Goal: Transaction & Acquisition: Purchase product/service

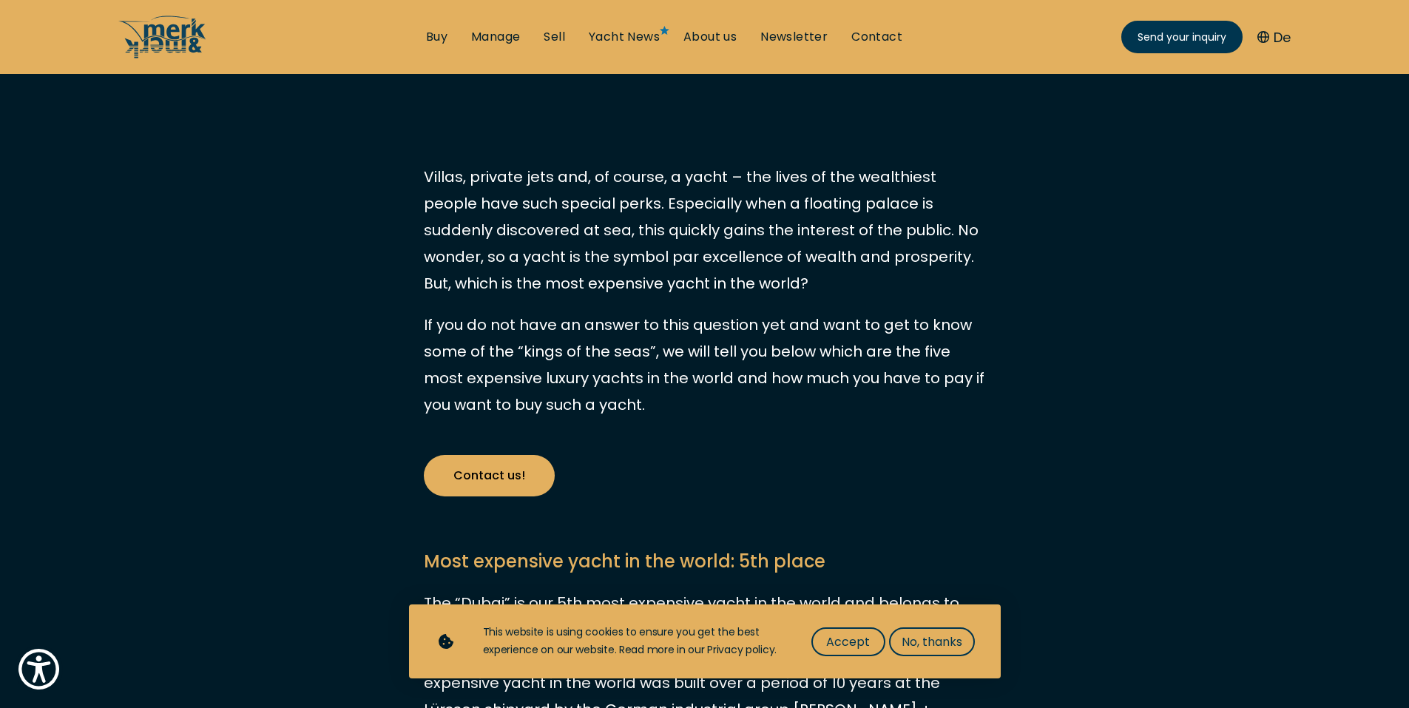
scroll to position [518, 0]
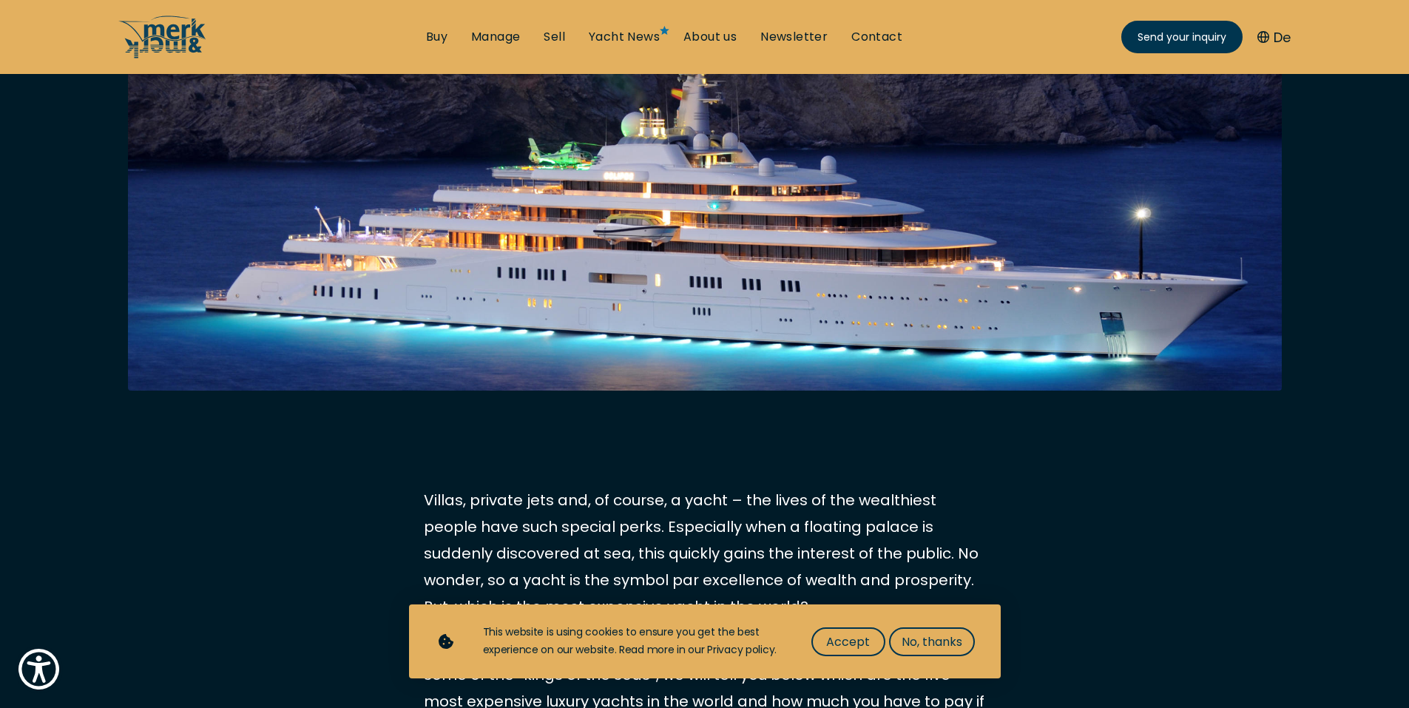
click at [928, 623] on div "This website is using cookies to ensure you get the best experience on our webs…" at bounding box center [730, 640] width 495 height 35
click at [930, 636] on span "No, thanks" at bounding box center [931, 641] width 61 height 18
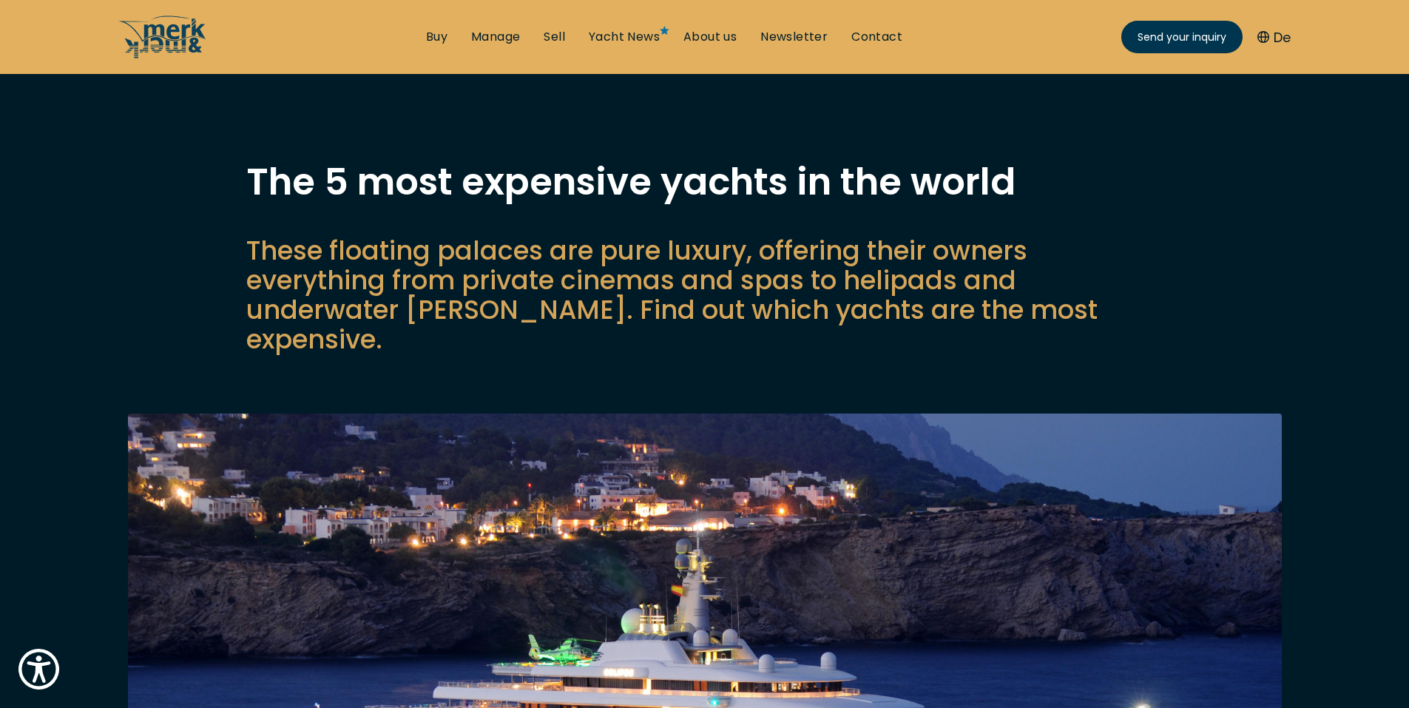
scroll to position [0, 0]
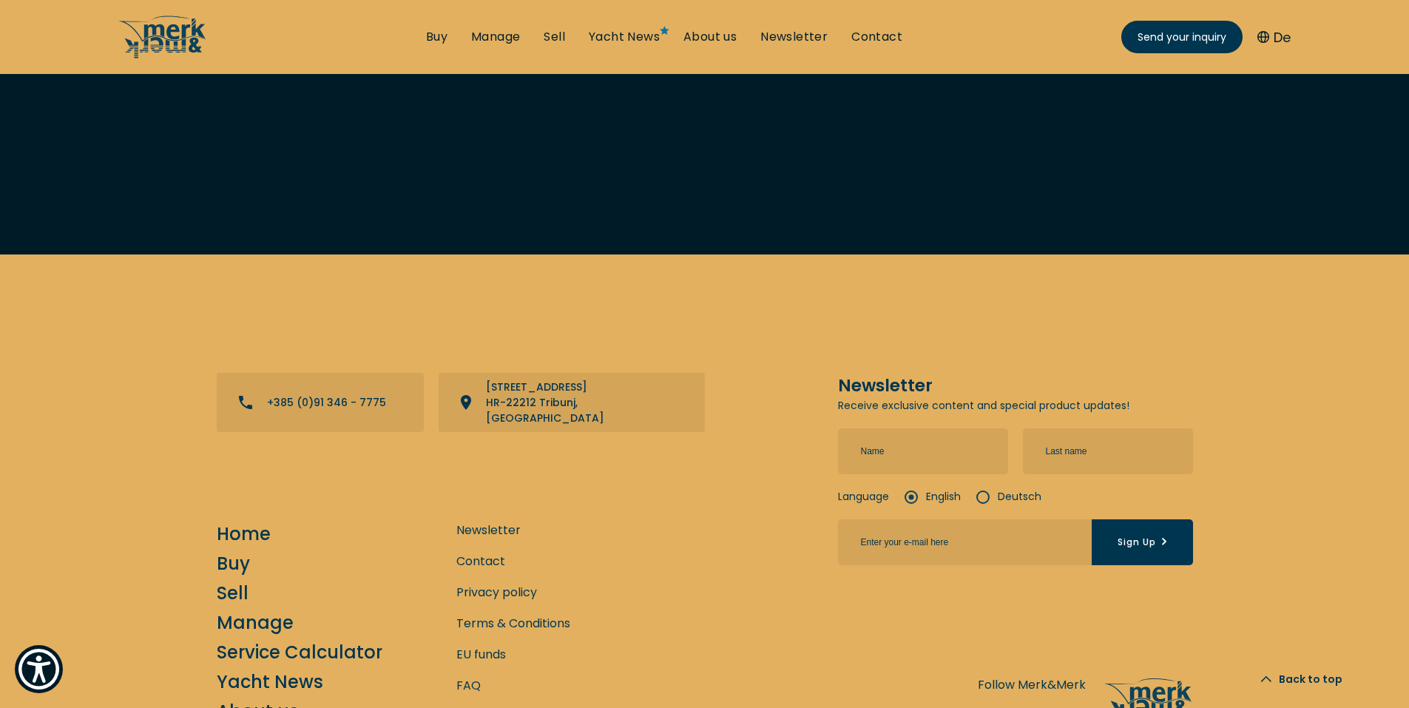
drag, startPoint x: 977, startPoint y: 260, endPoint x: 983, endPoint y: 326, distance: 66.1
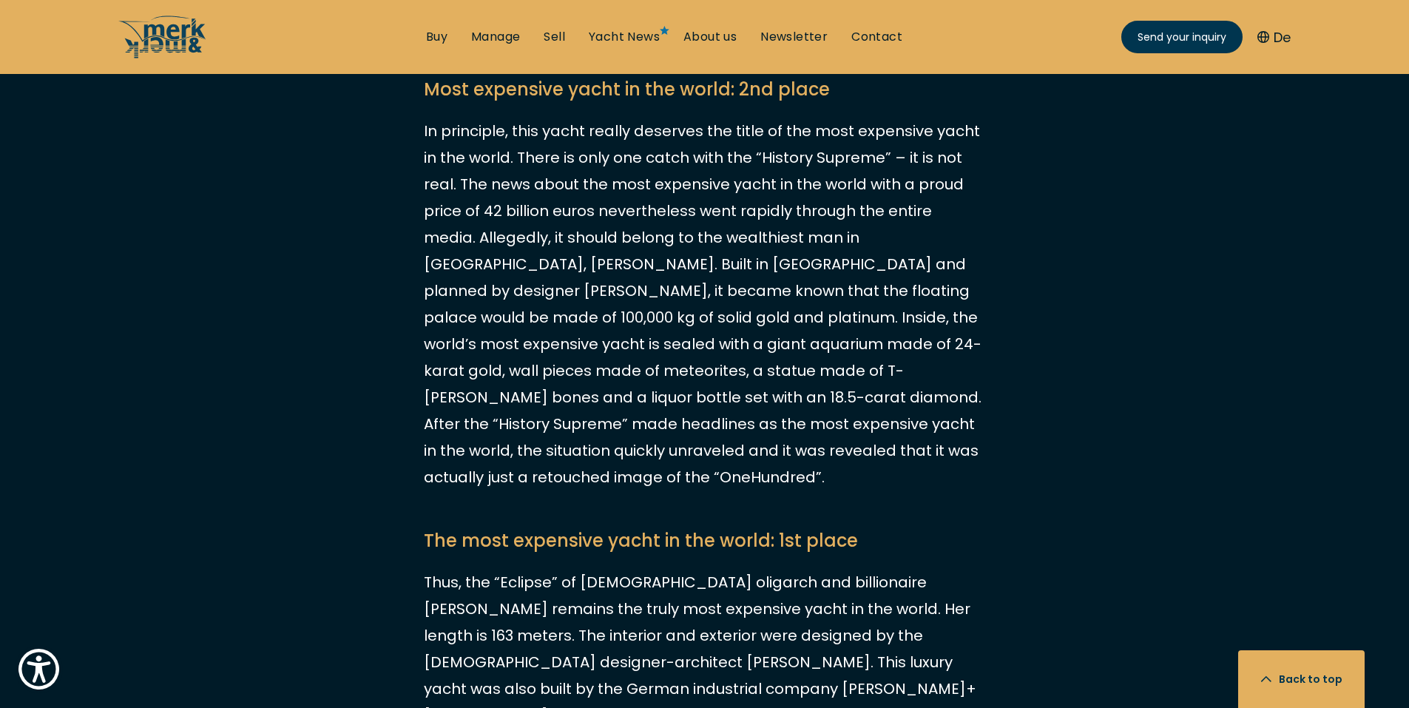
drag, startPoint x: 889, startPoint y: 355, endPoint x: 840, endPoint y: 194, distance: 167.7
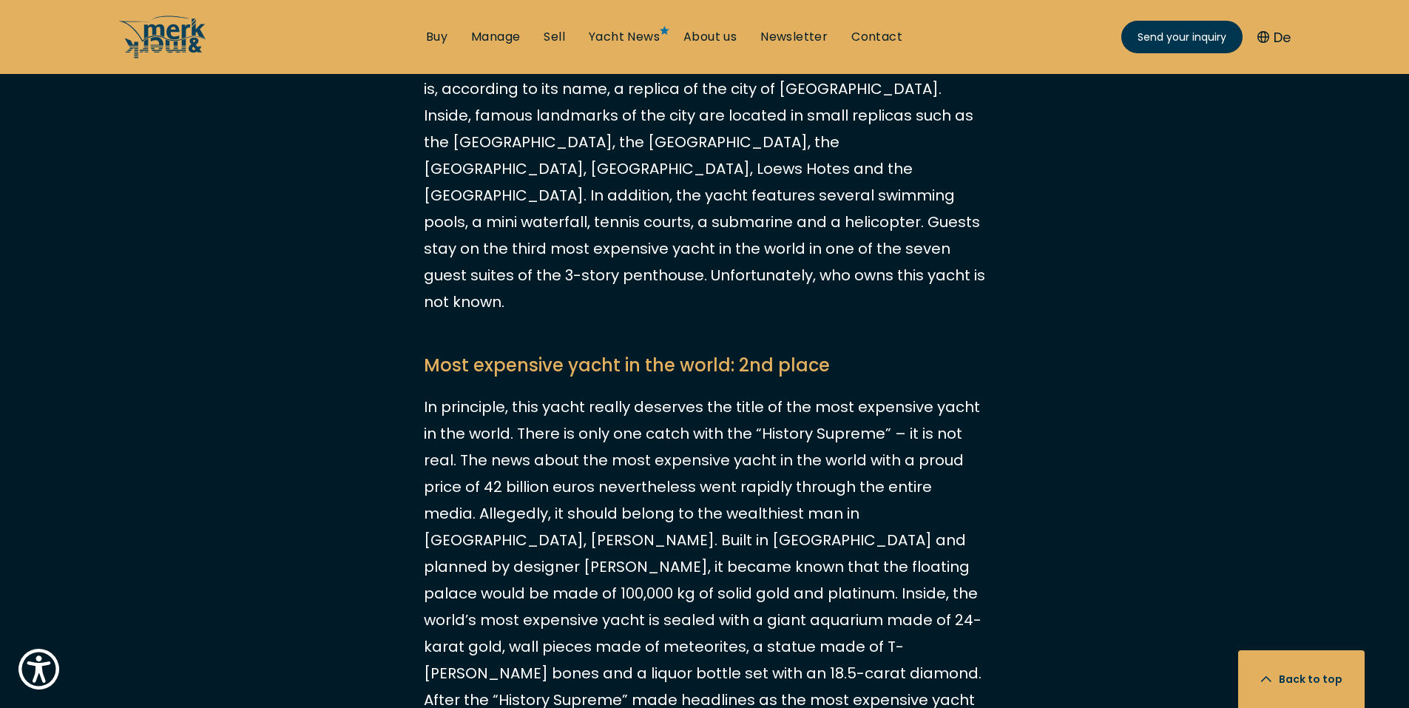
drag, startPoint x: 890, startPoint y: 350, endPoint x: 853, endPoint y: 264, distance: 93.1
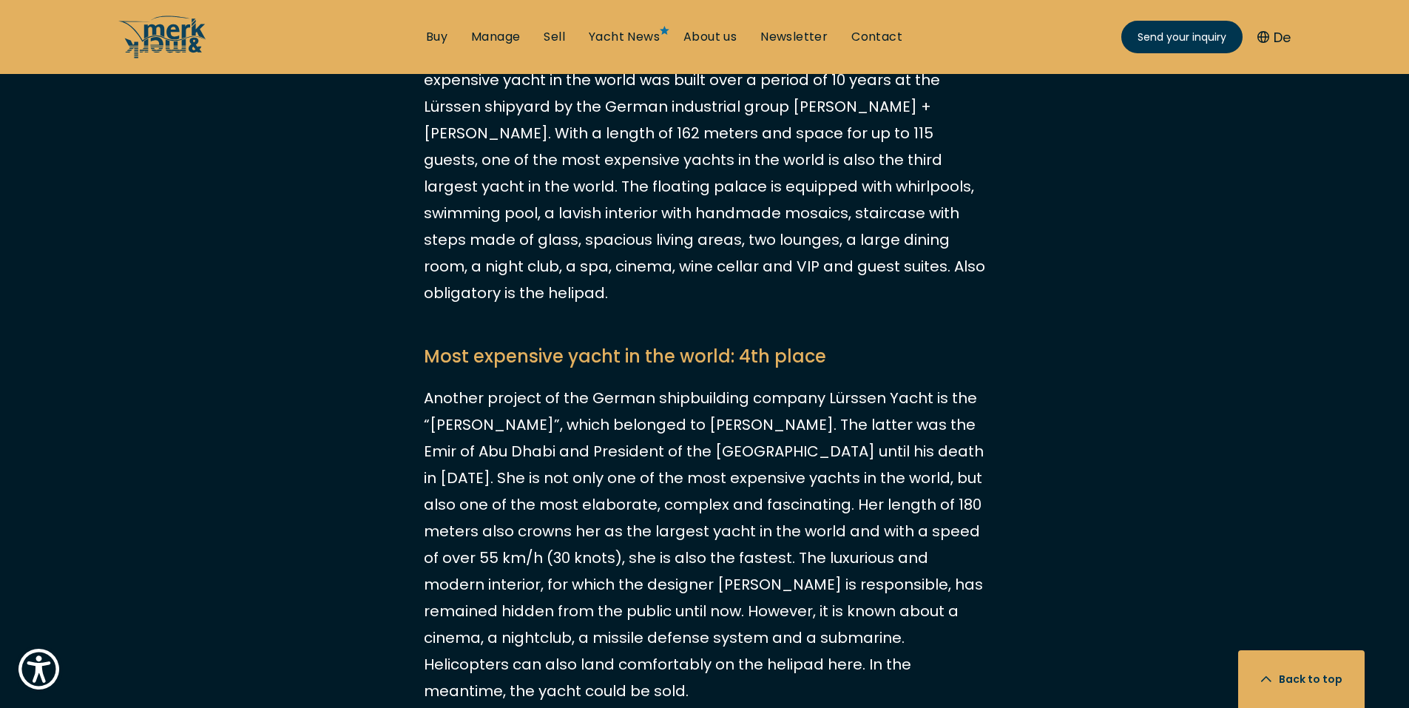
drag, startPoint x: 882, startPoint y: 336, endPoint x: 754, endPoint y: 173, distance: 207.0
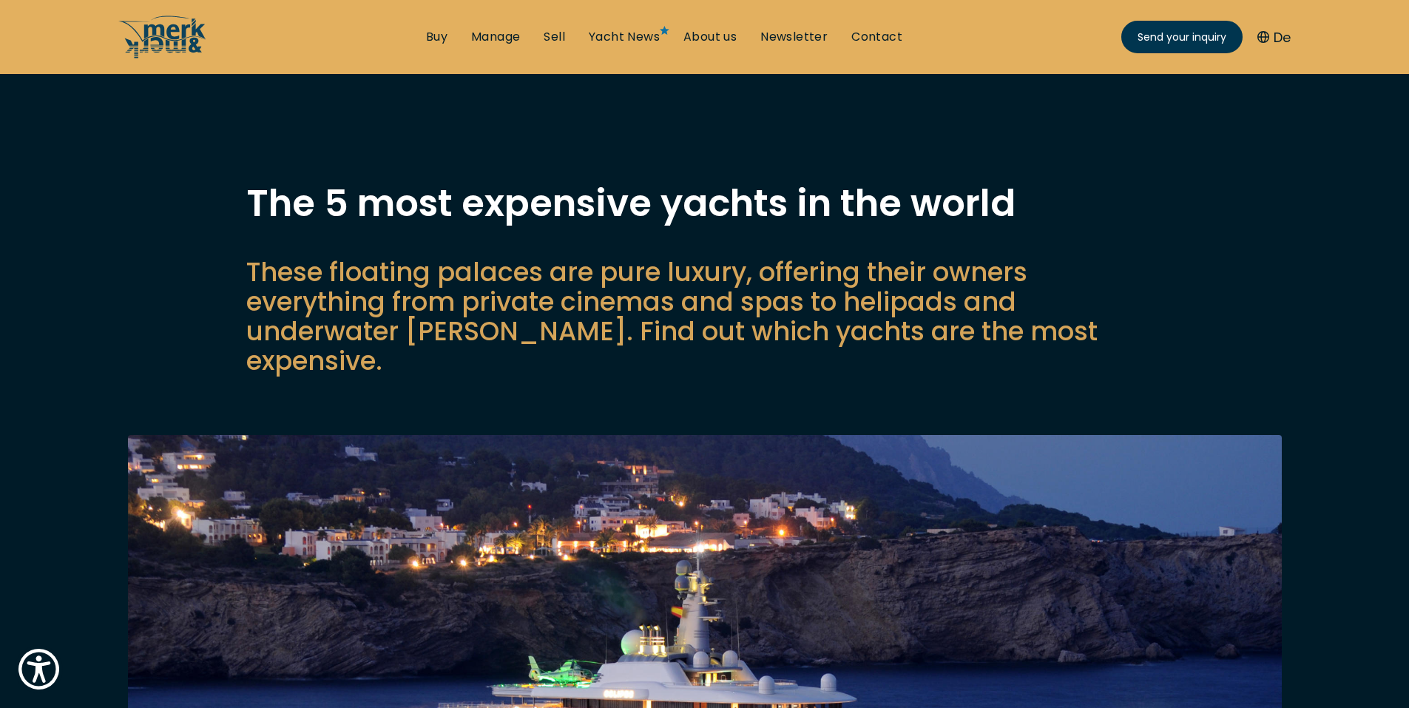
drag, startPoint x: 745, startPoint y: 388, endPoint x: 604, endPoint y: 143, distance: 282.9
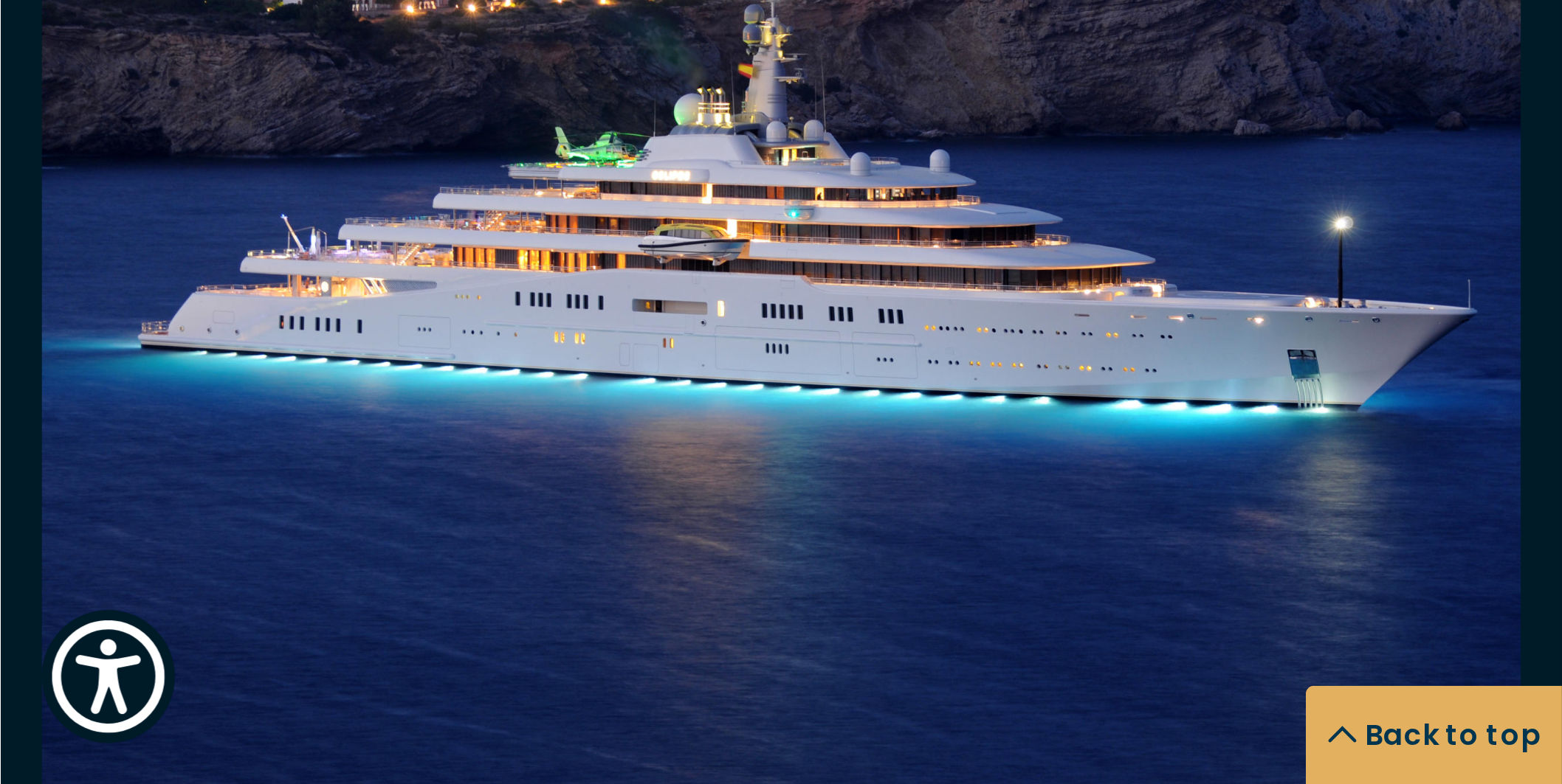
scroll to position [339, 0]
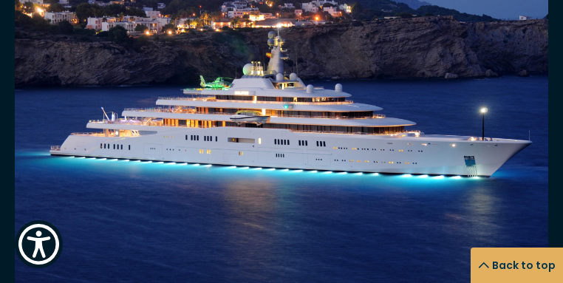
click at [237, 93] on img at bounding box center [282, 150] width 534 height 354
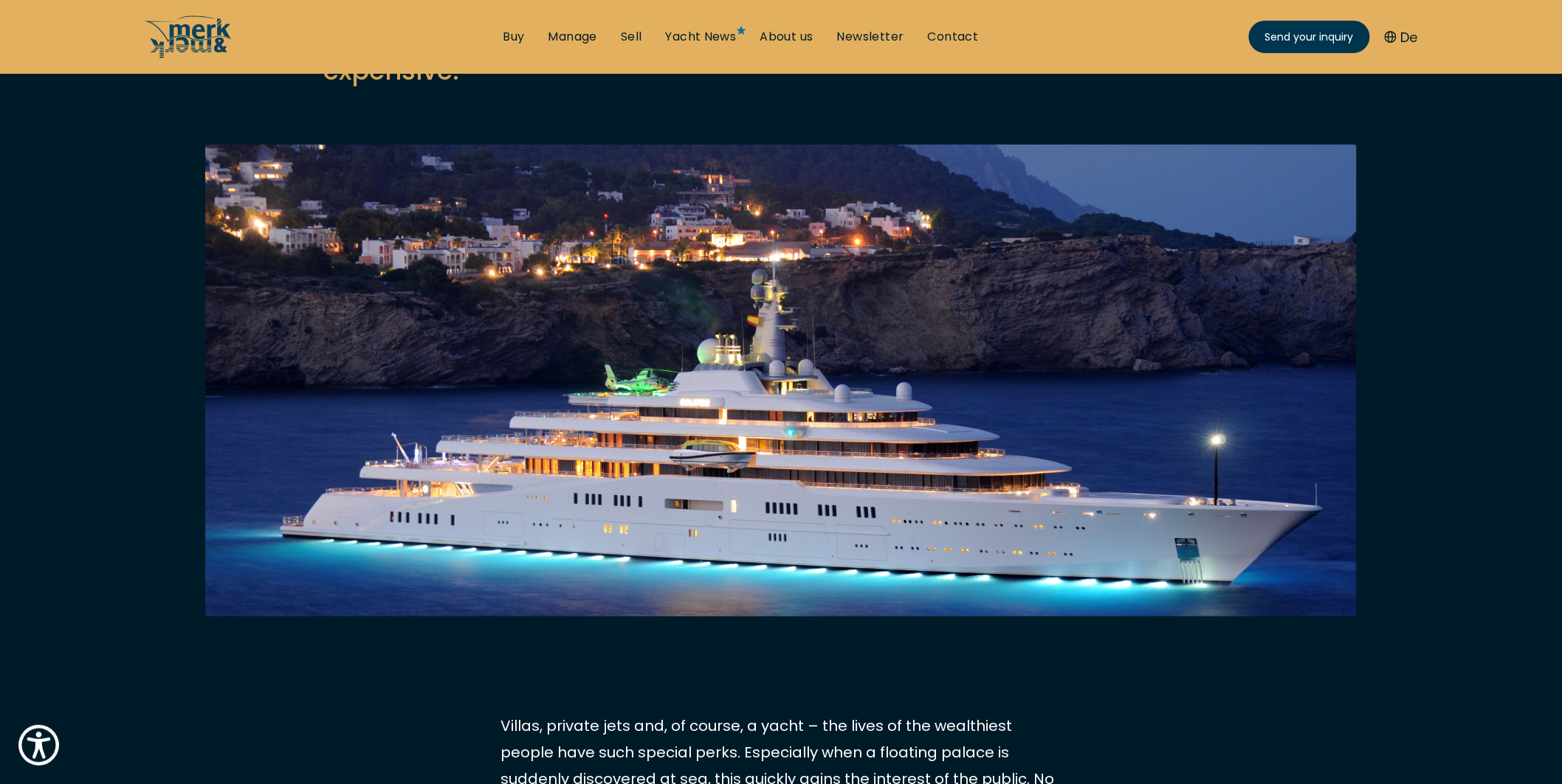
scroll to position [175, 0]
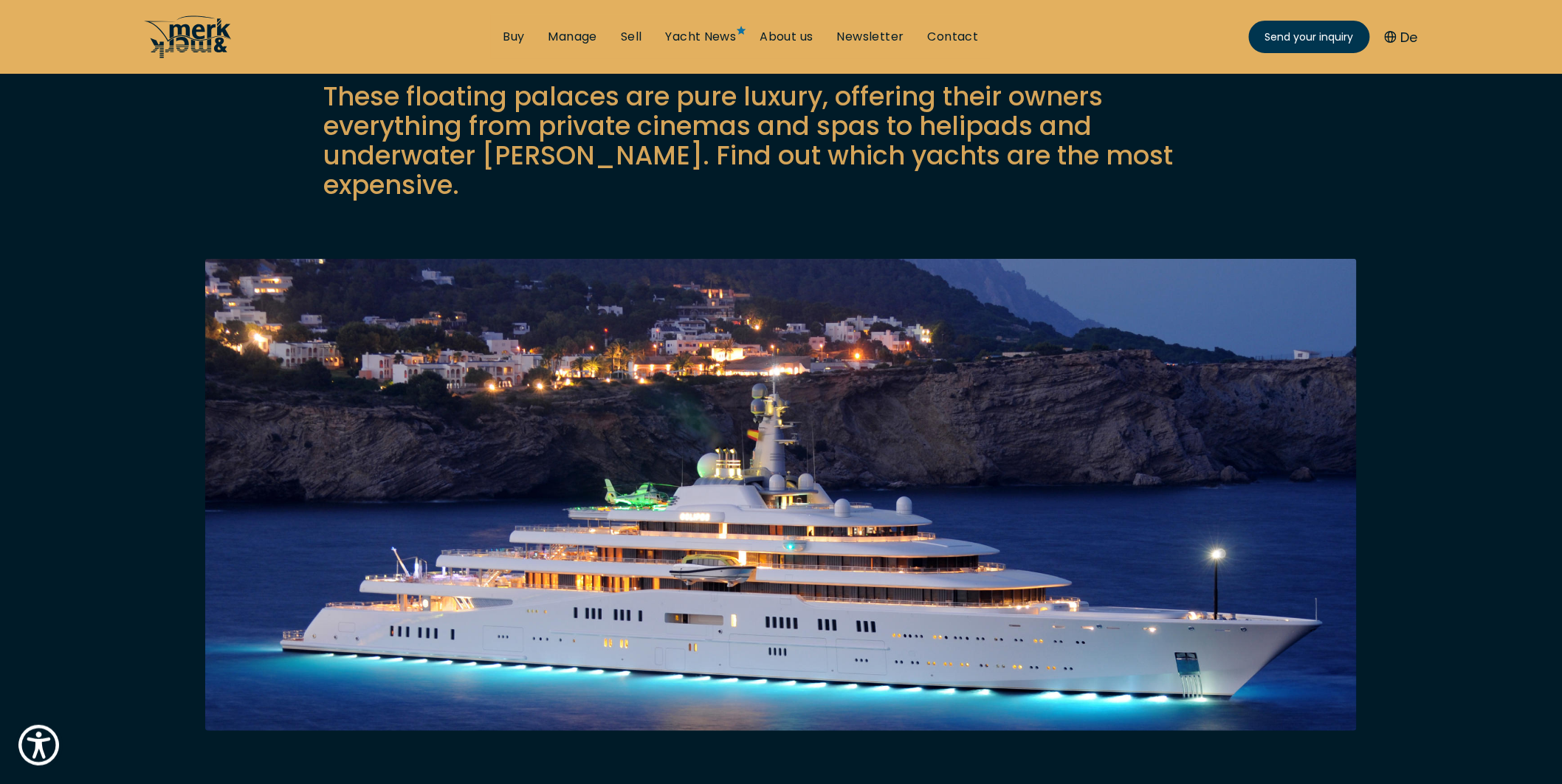
click at [189, 33] on icon "/" at bounding box center [200, 38] width 61 height 30
click at [226, 26] on icon "/" at bounding box center [200, 38] width 61 height 30
click at [220, 26] on icon "/" at bounding box center [200, 38] width 61 height 30
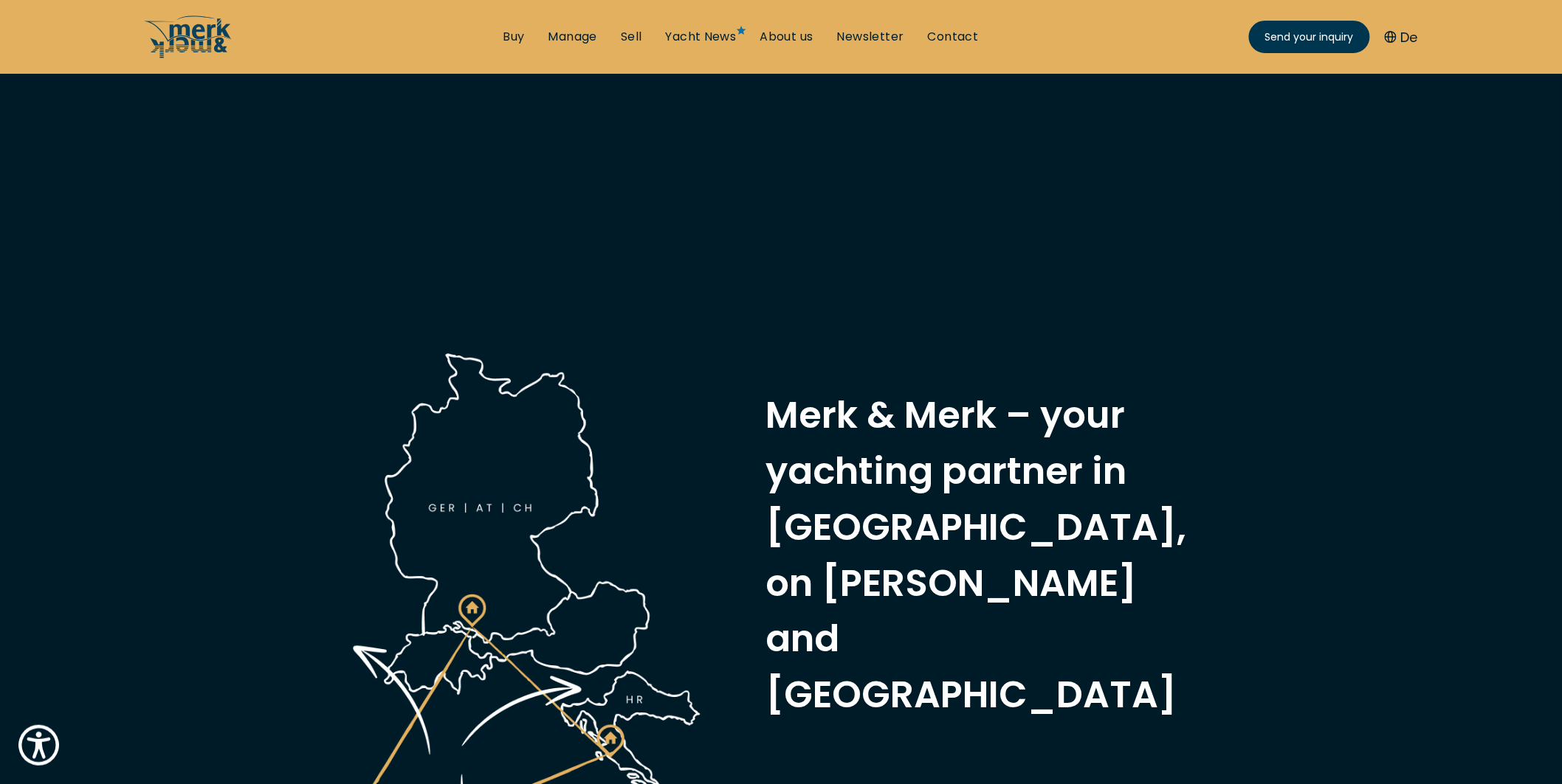
scroll to position [245, 0]
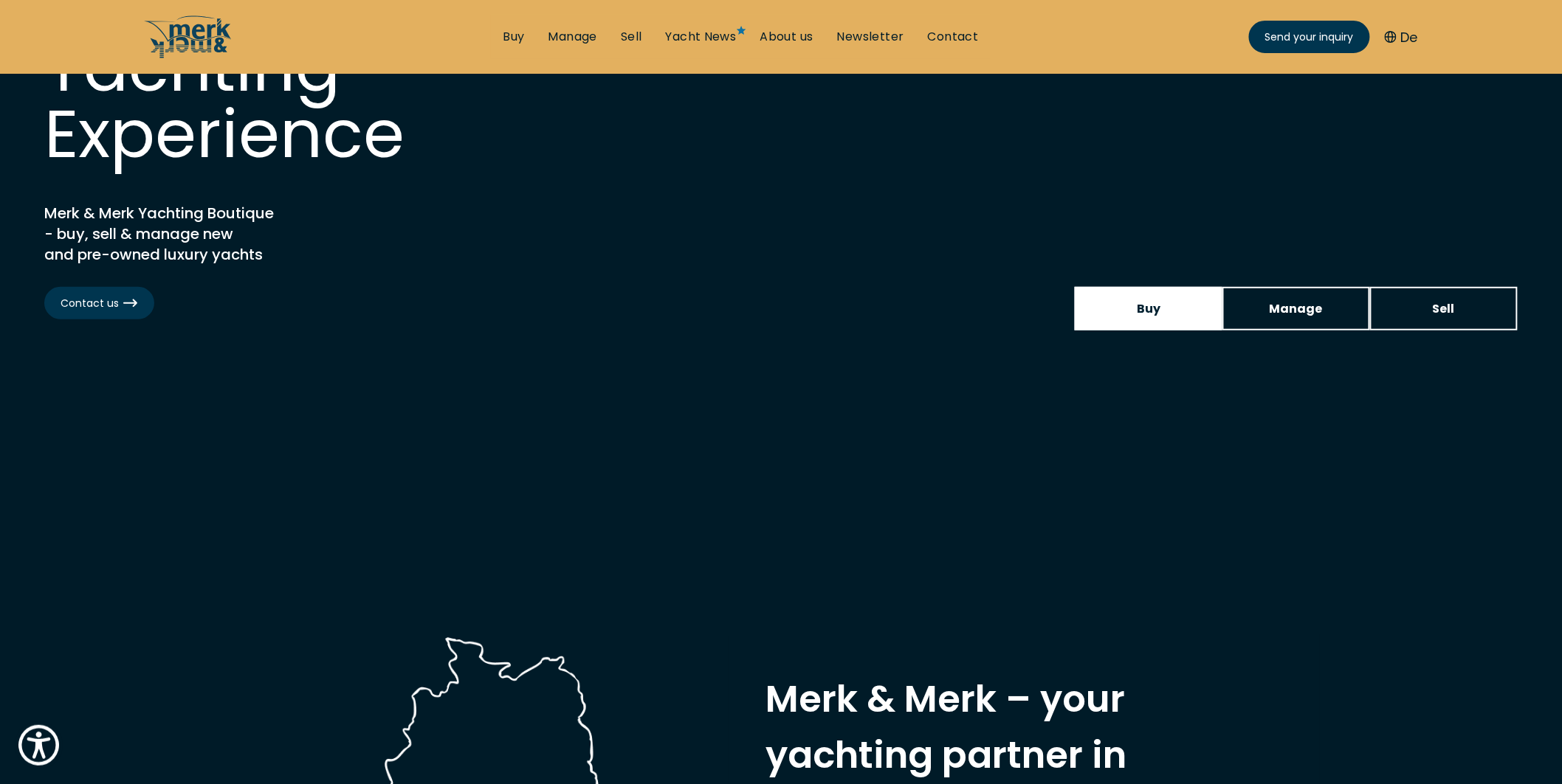
click at [1163, 293] on link "Buy" at bounding box center [1149, 309] width 148 height 44
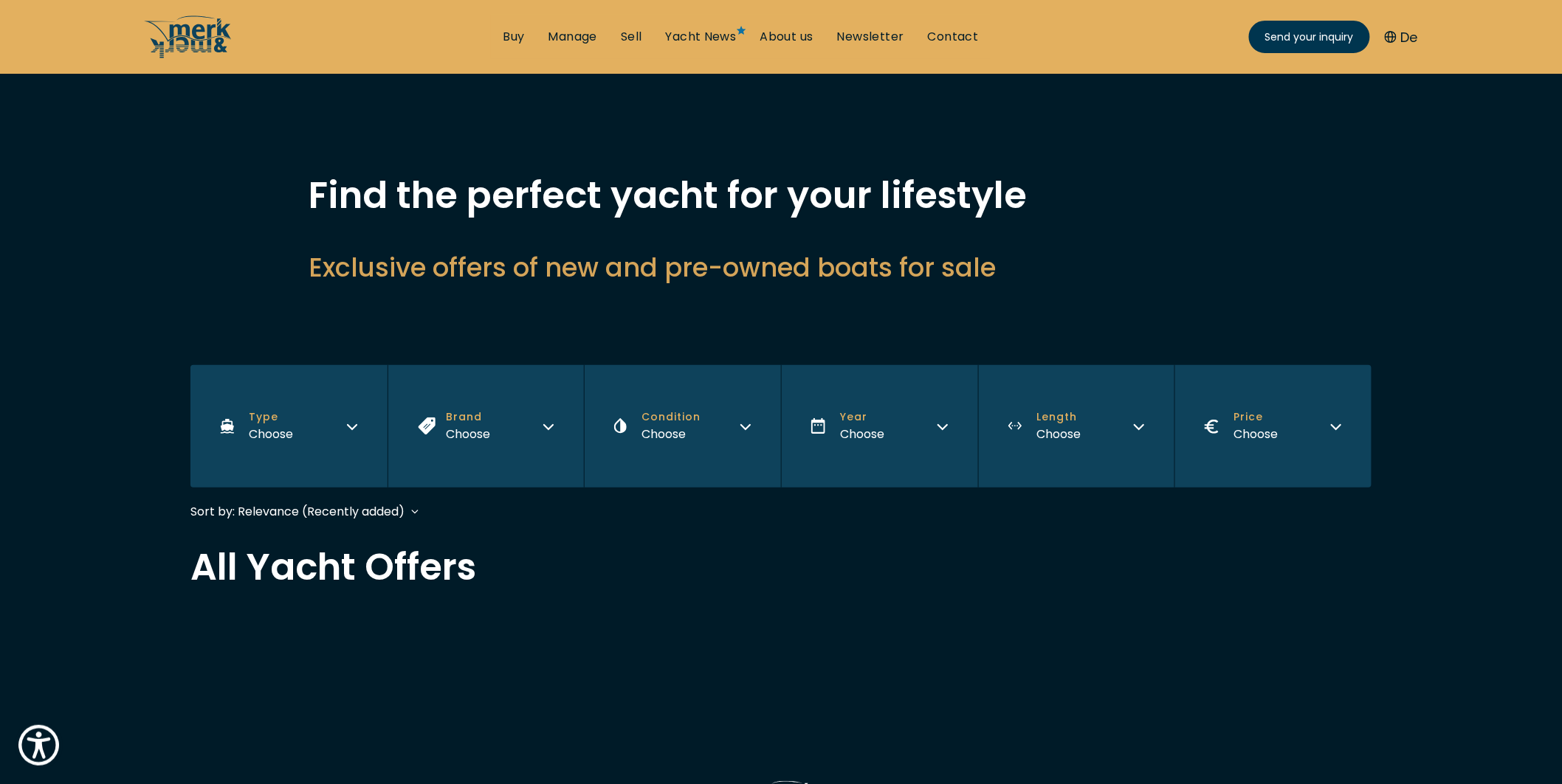
click at [341, 394] on button "Type Choose" at bounding box center [288, 426] width 197 height 123
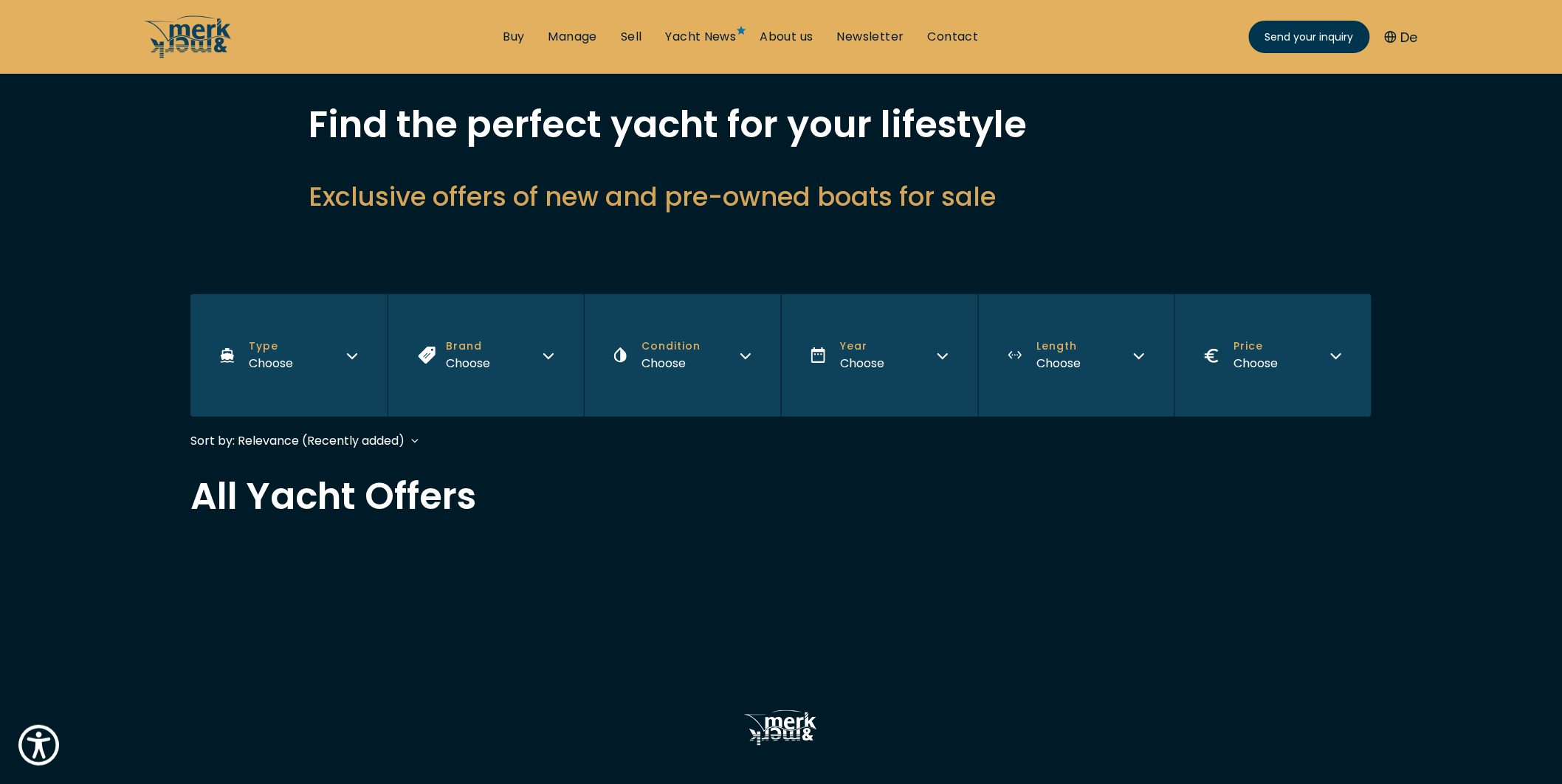
scroll to position [82, 0]
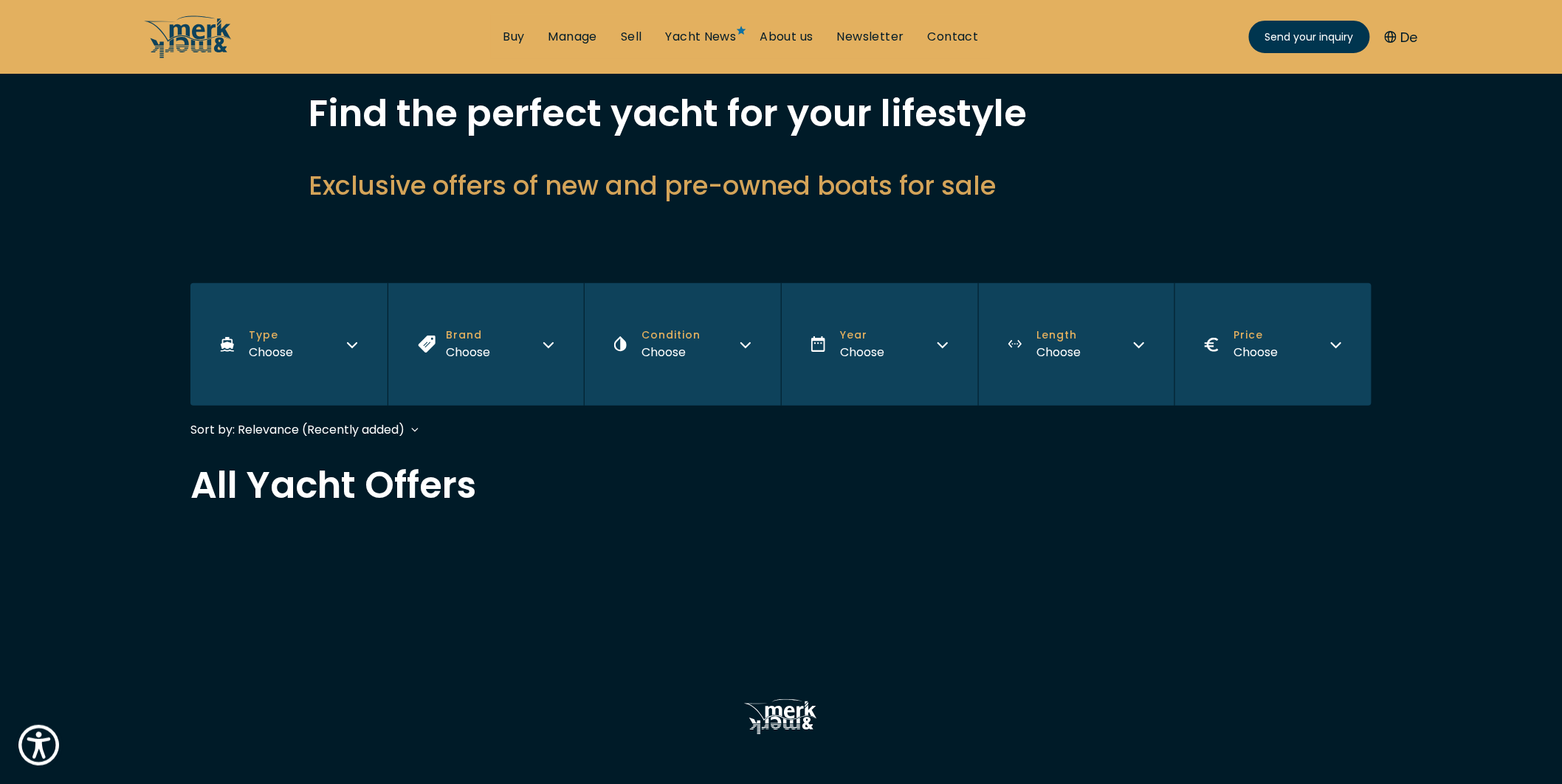
click at [357, 365] on button "Type Choose" at bounding box center [288, 344] width 197 height 123
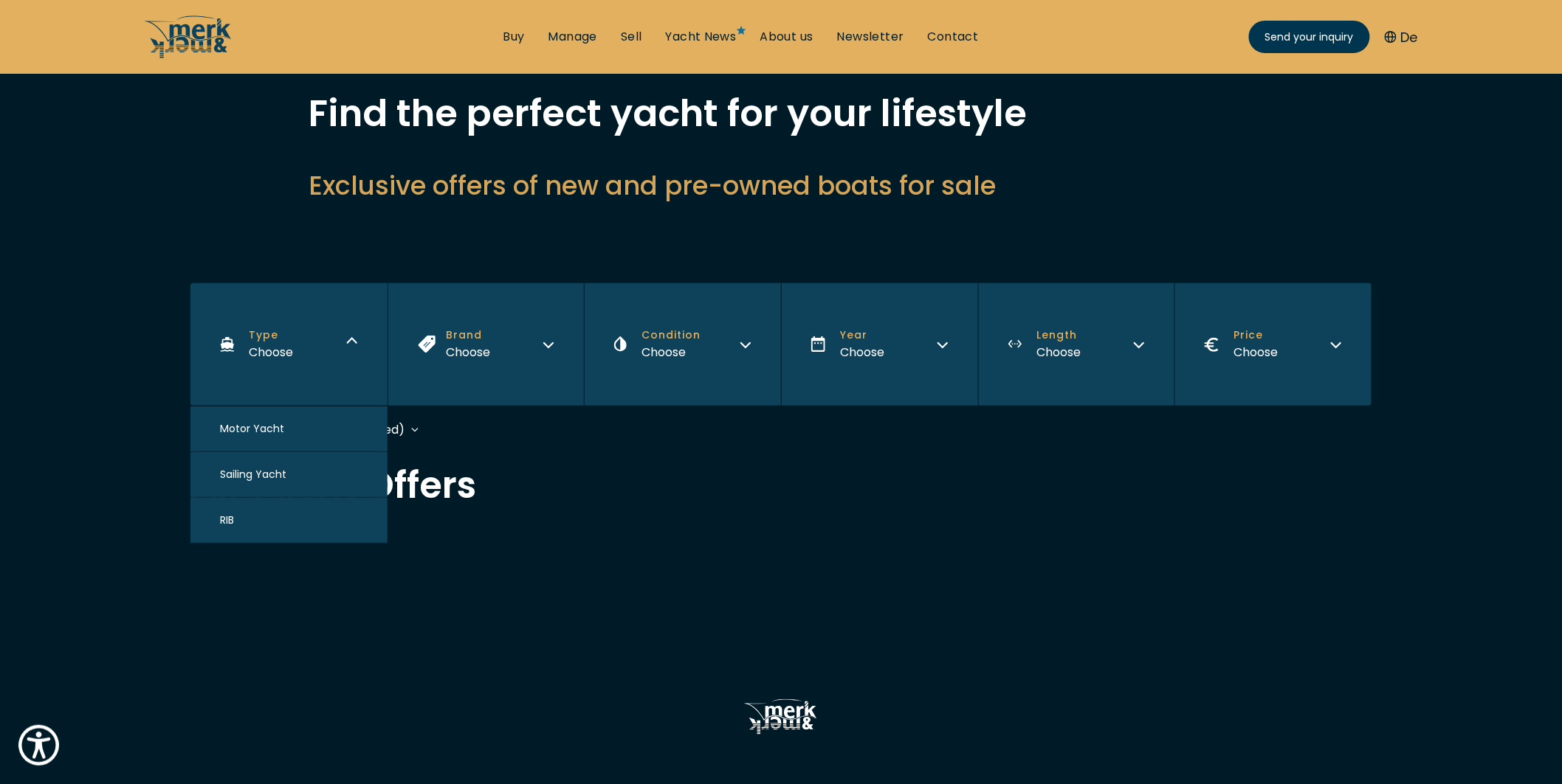
click at [283, 432] on button "Motor Yacht" at bounding box center [288, 429] width 197 height 46
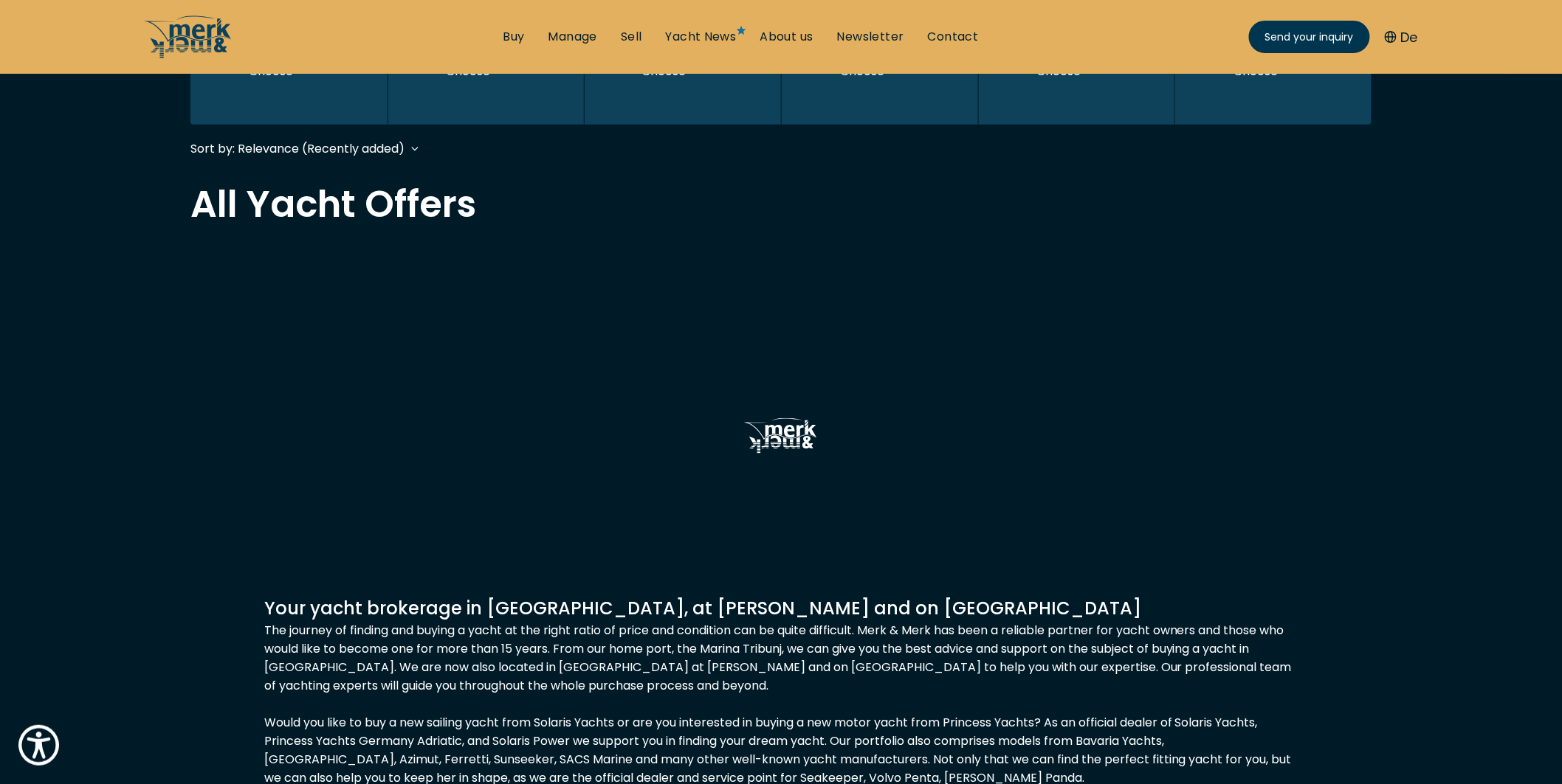
scroll to position [364, 0]
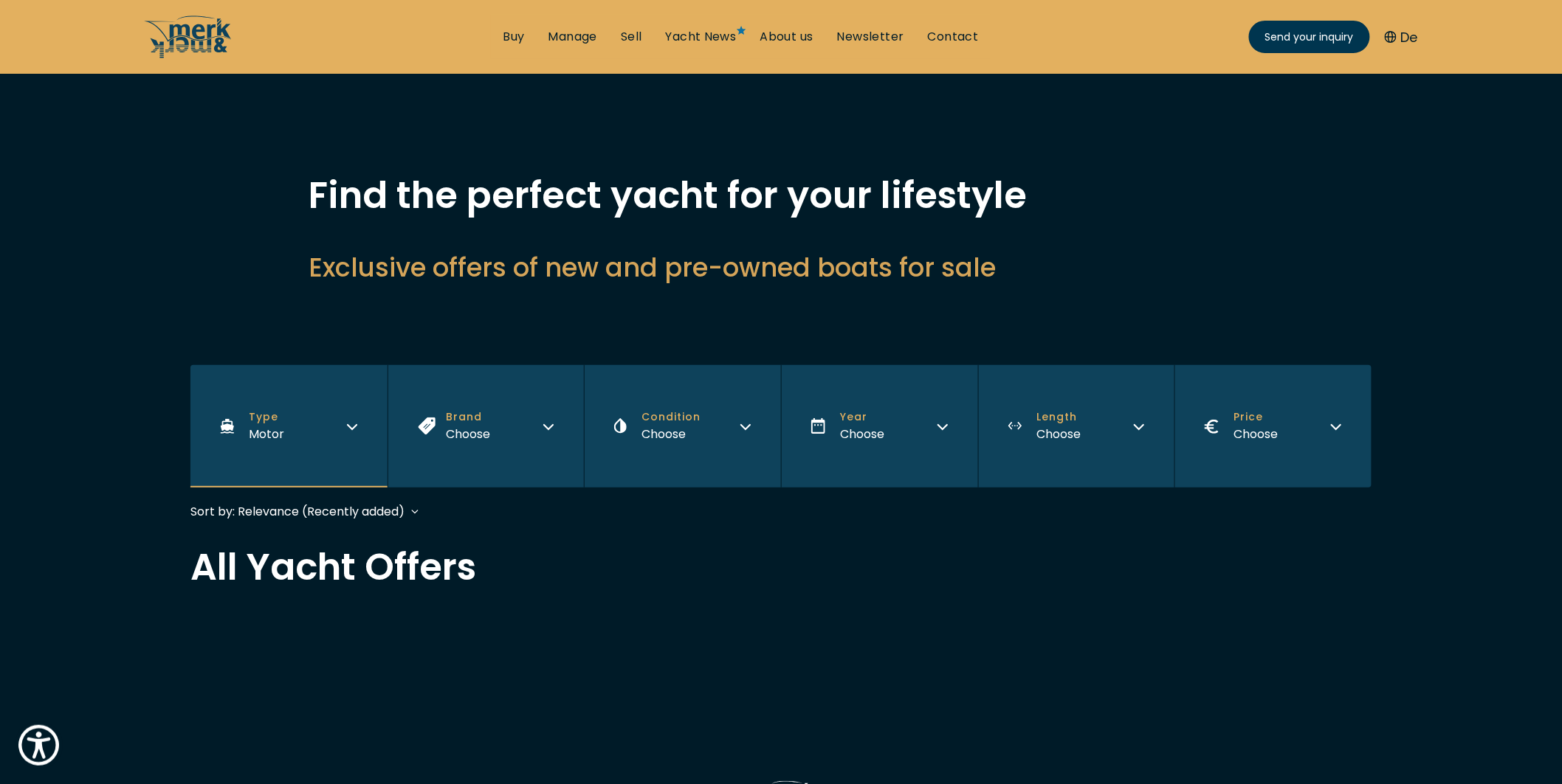
click at [559, 397] on button "Brand Choose" at bounding box center [485, 426] width 197 height 123
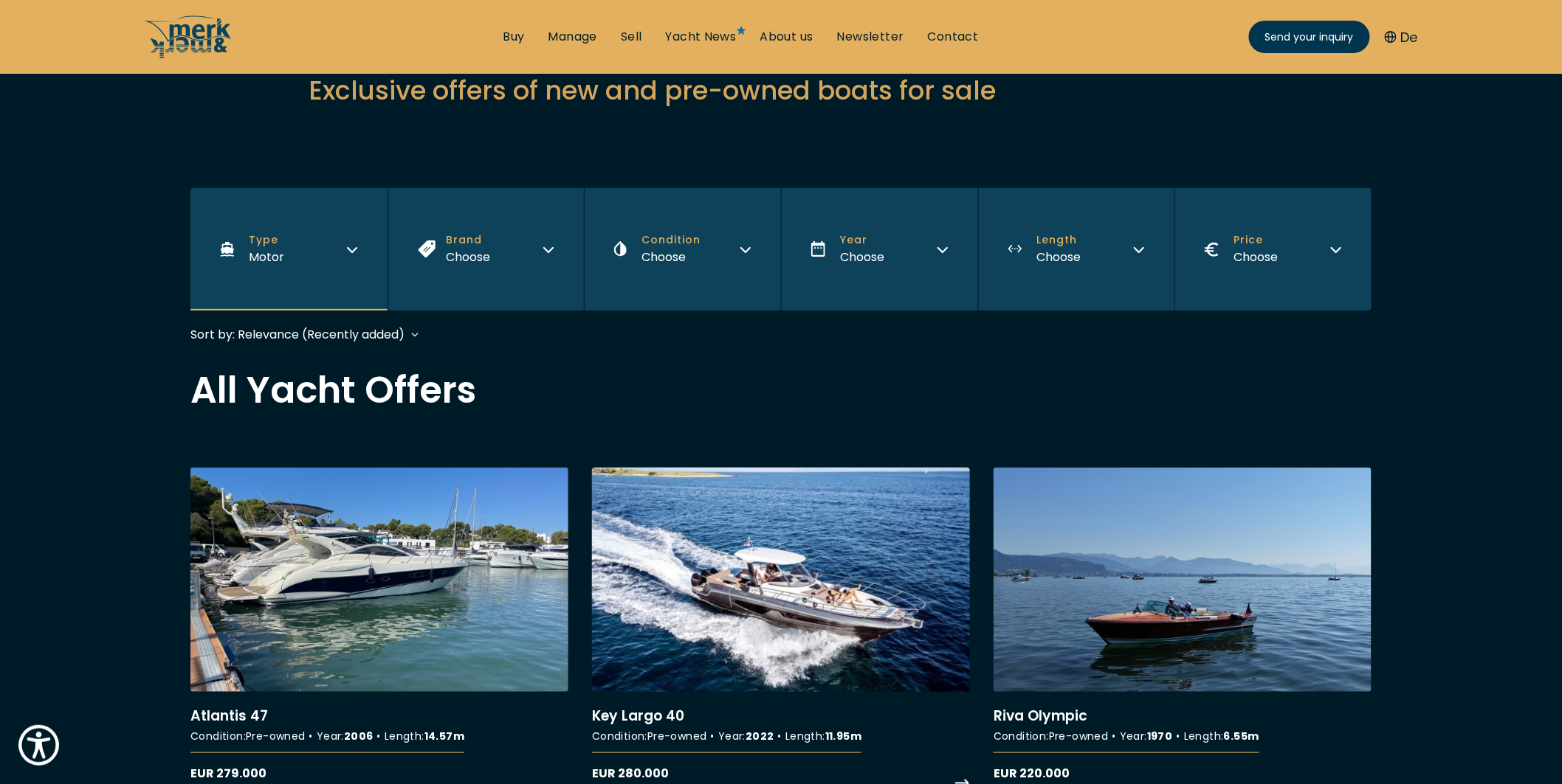
scroll to position [164, 0]
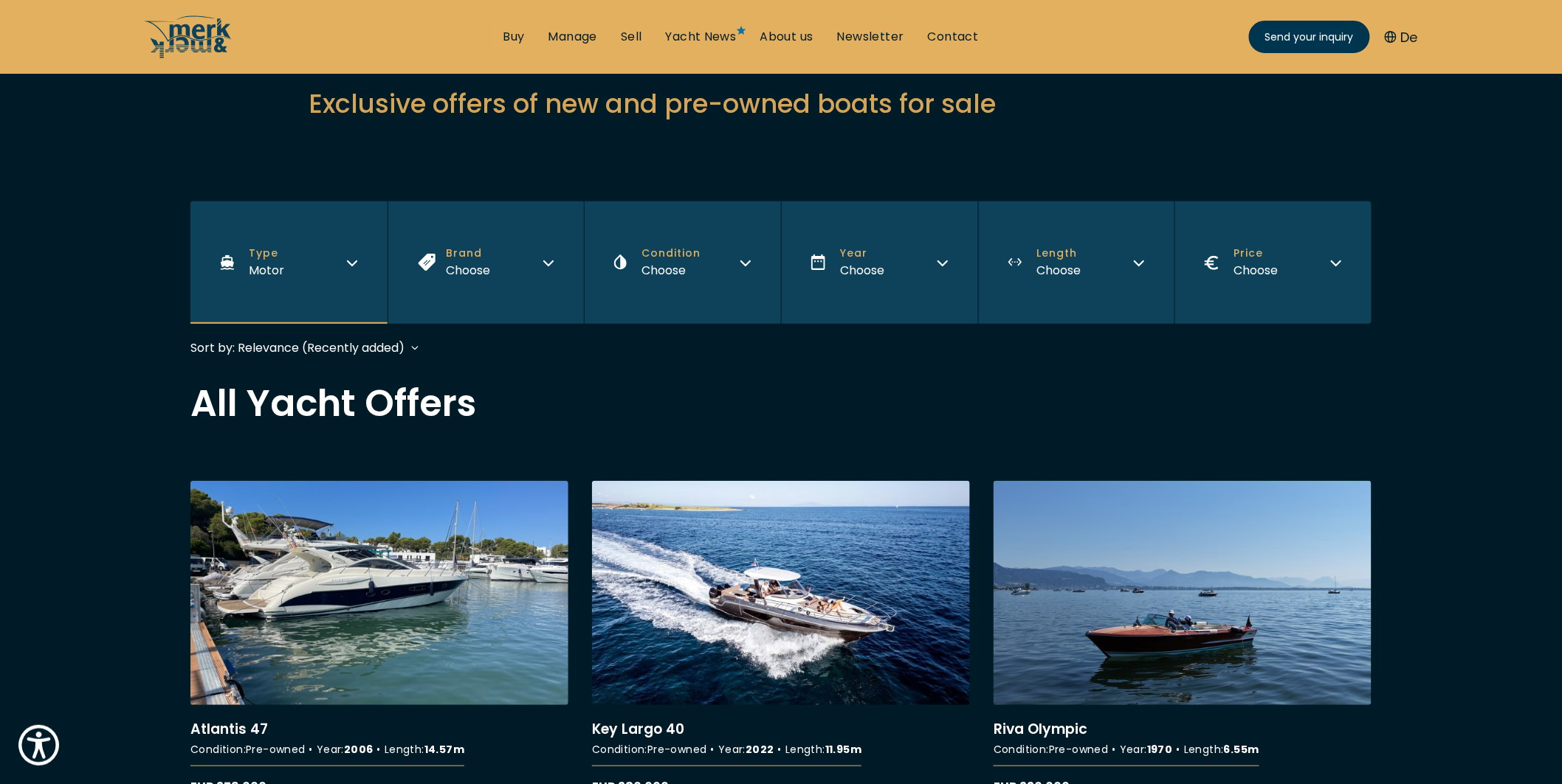
click at [659, 312] on button "Condition Choose" at bounding box center [682, 262] width 197 height 123
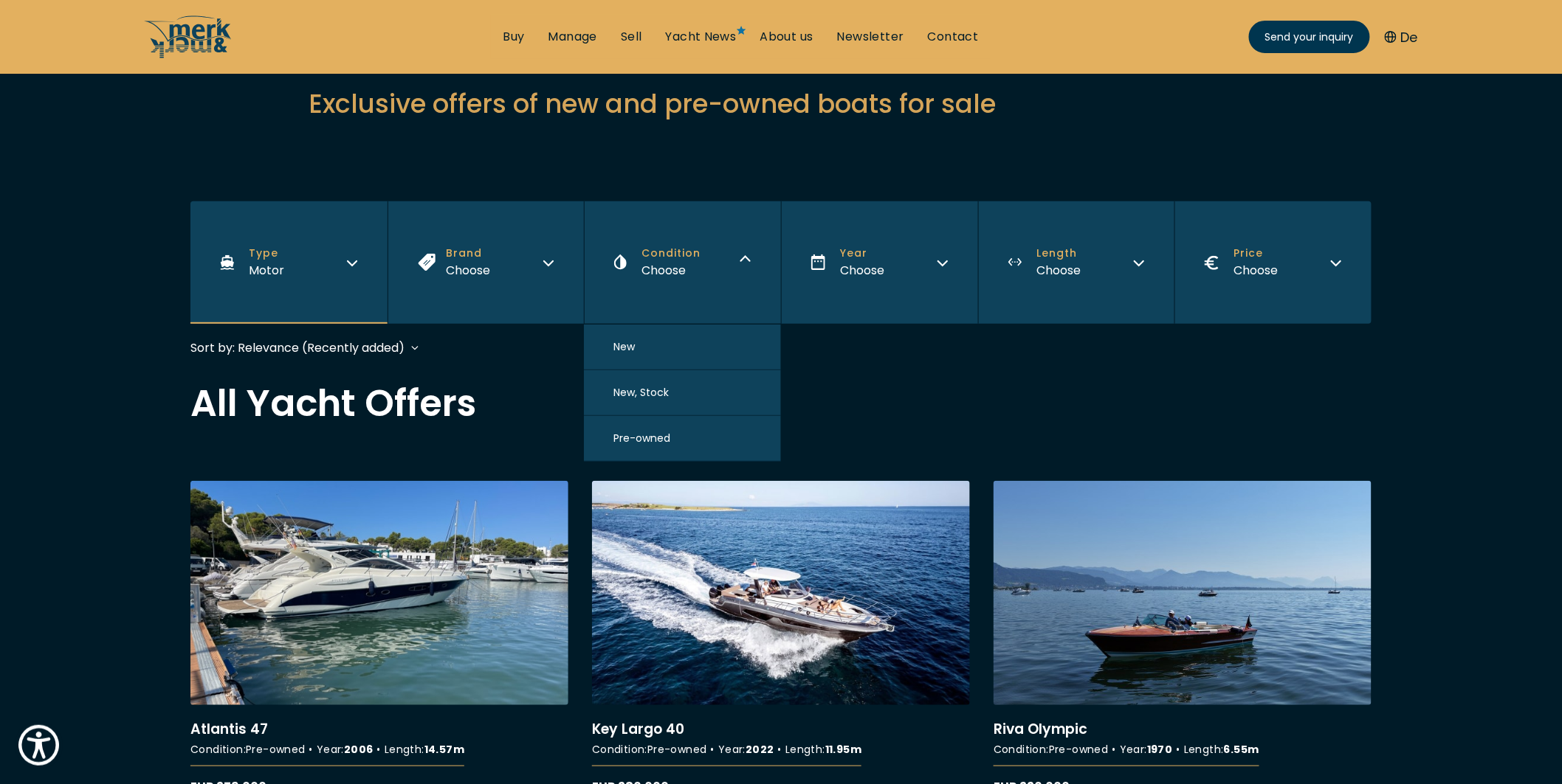
click at [585, 284] on button "Condition Choose" at bounding box center [682, 262] width 197 height 123
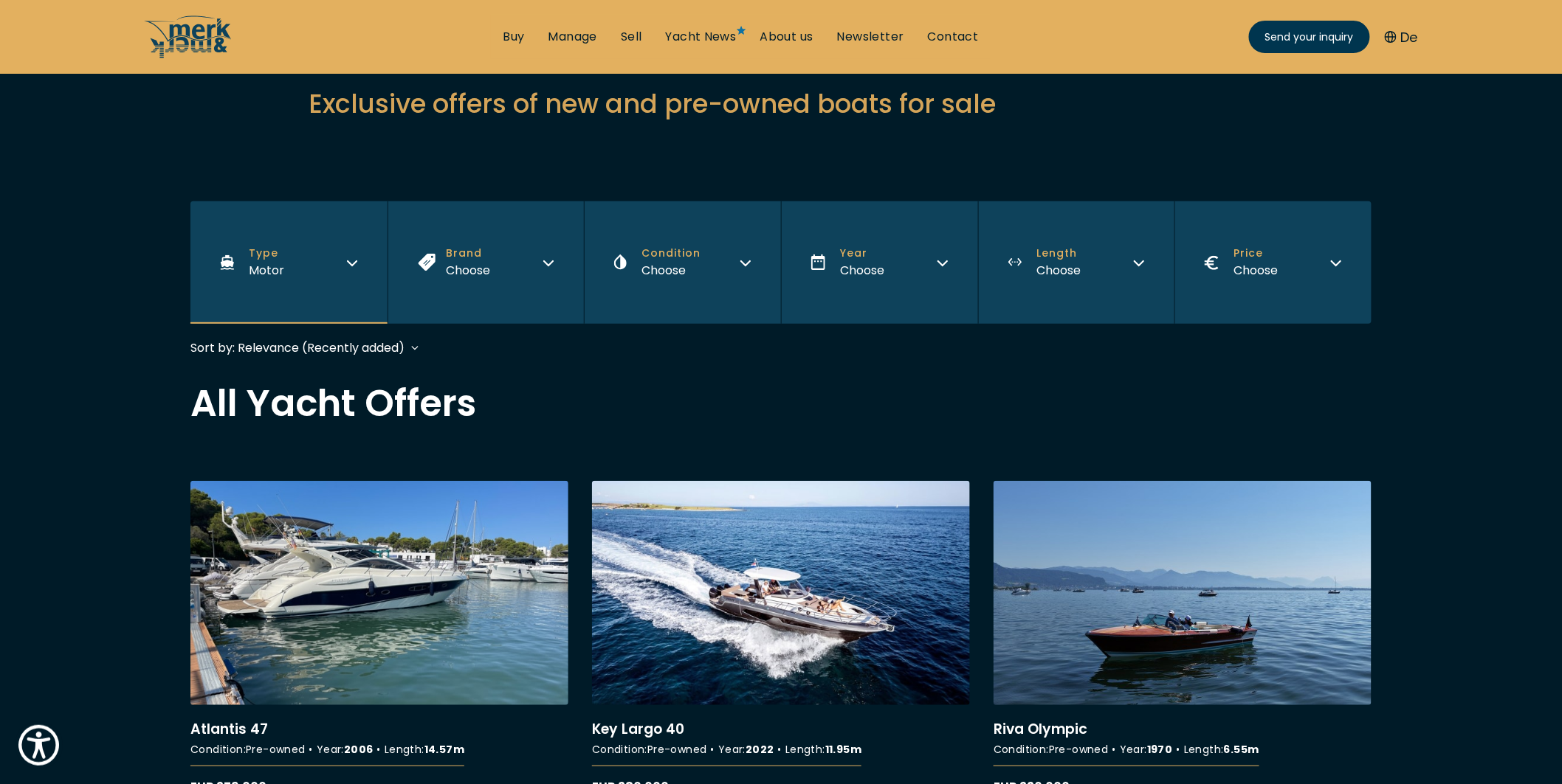
click at [557, 288] on button "Brand Choose" at bounding box center [485, 262] width 197 height 123
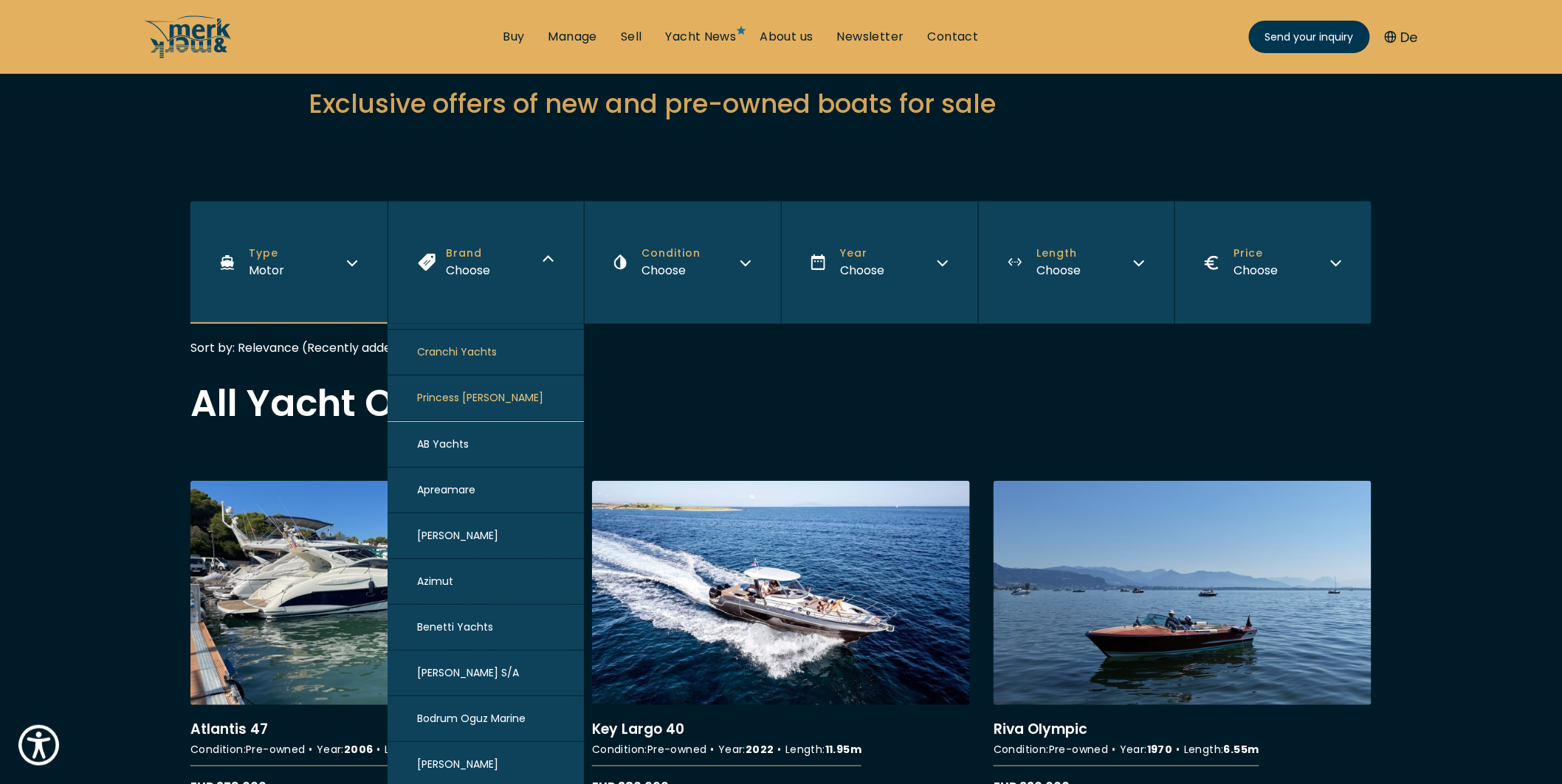
scroll to position [0, 0]
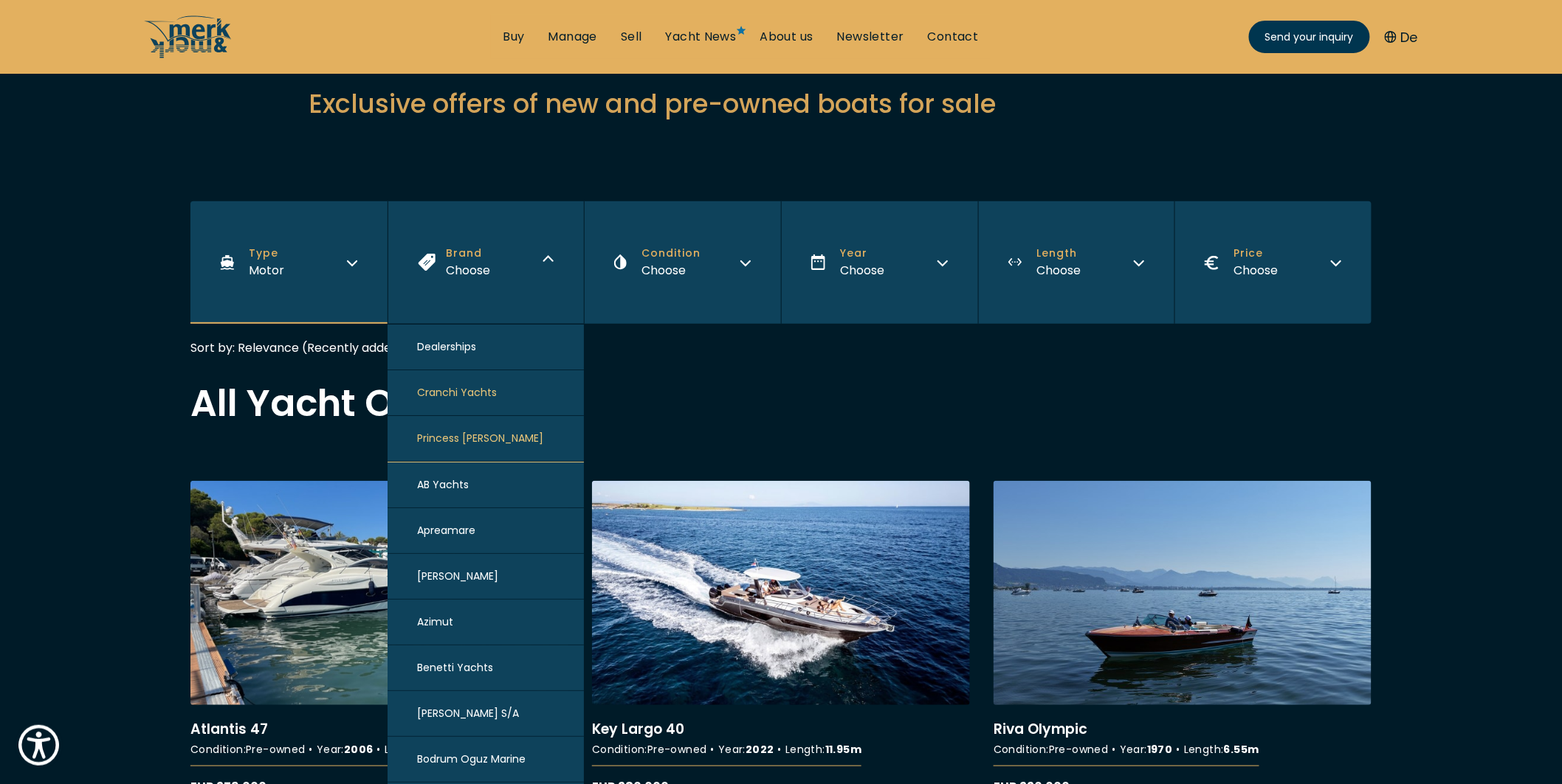
click at [475, 400] on button "Cranchi Yachts" at bounding box center [485, 393] width 197 height 46
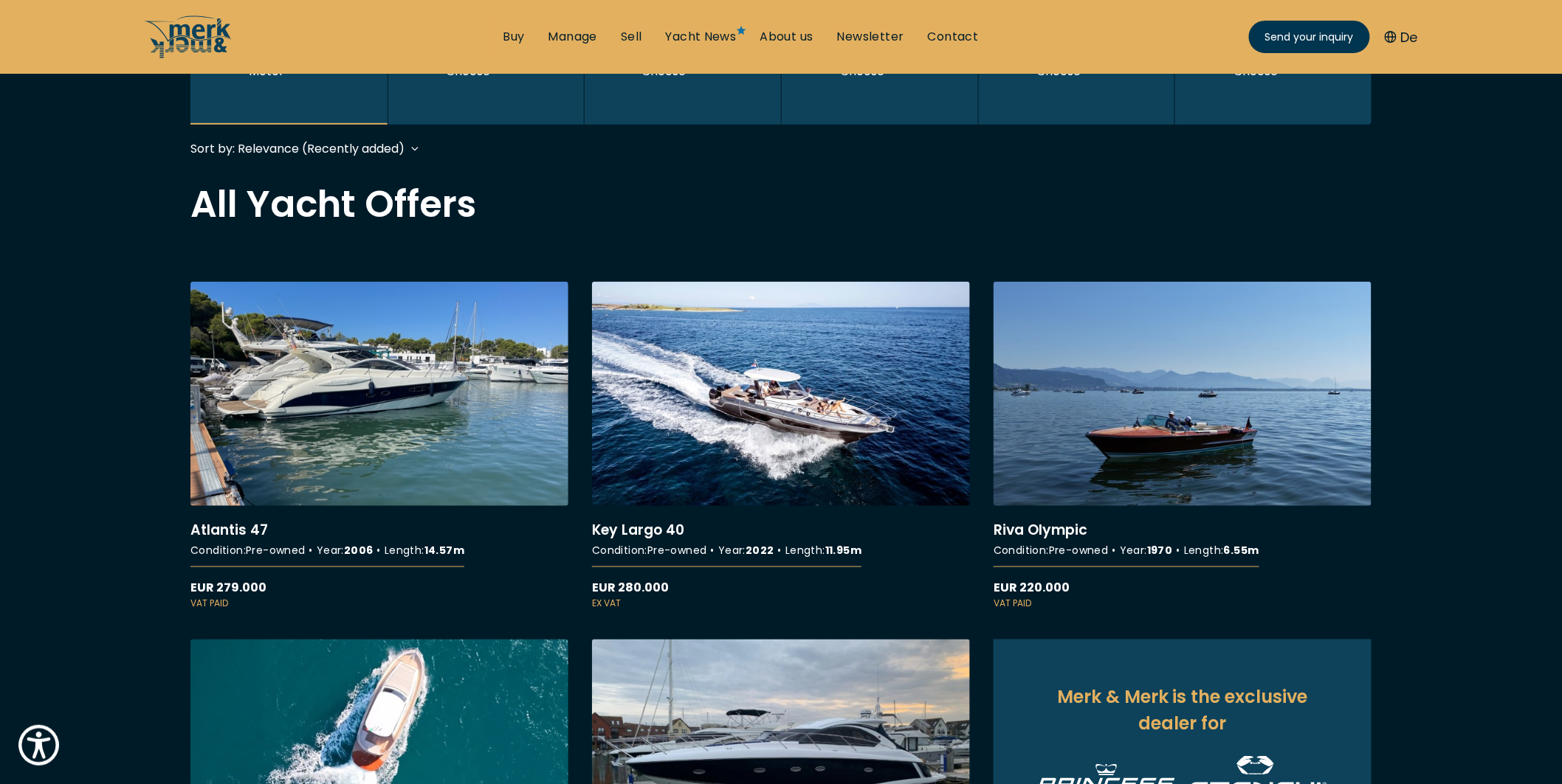
scroll to position [364, 0]
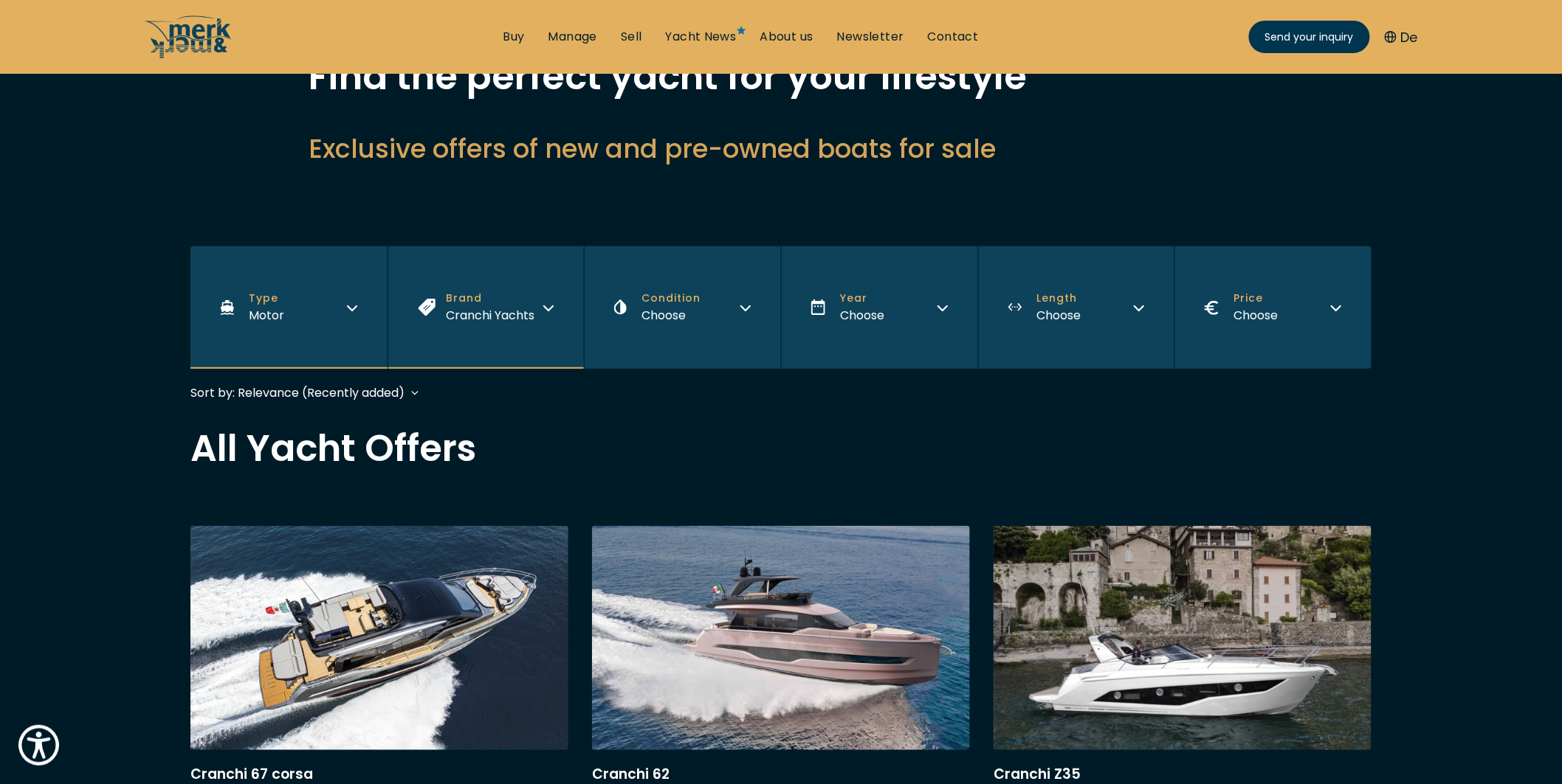
scroll to position [164, 0]
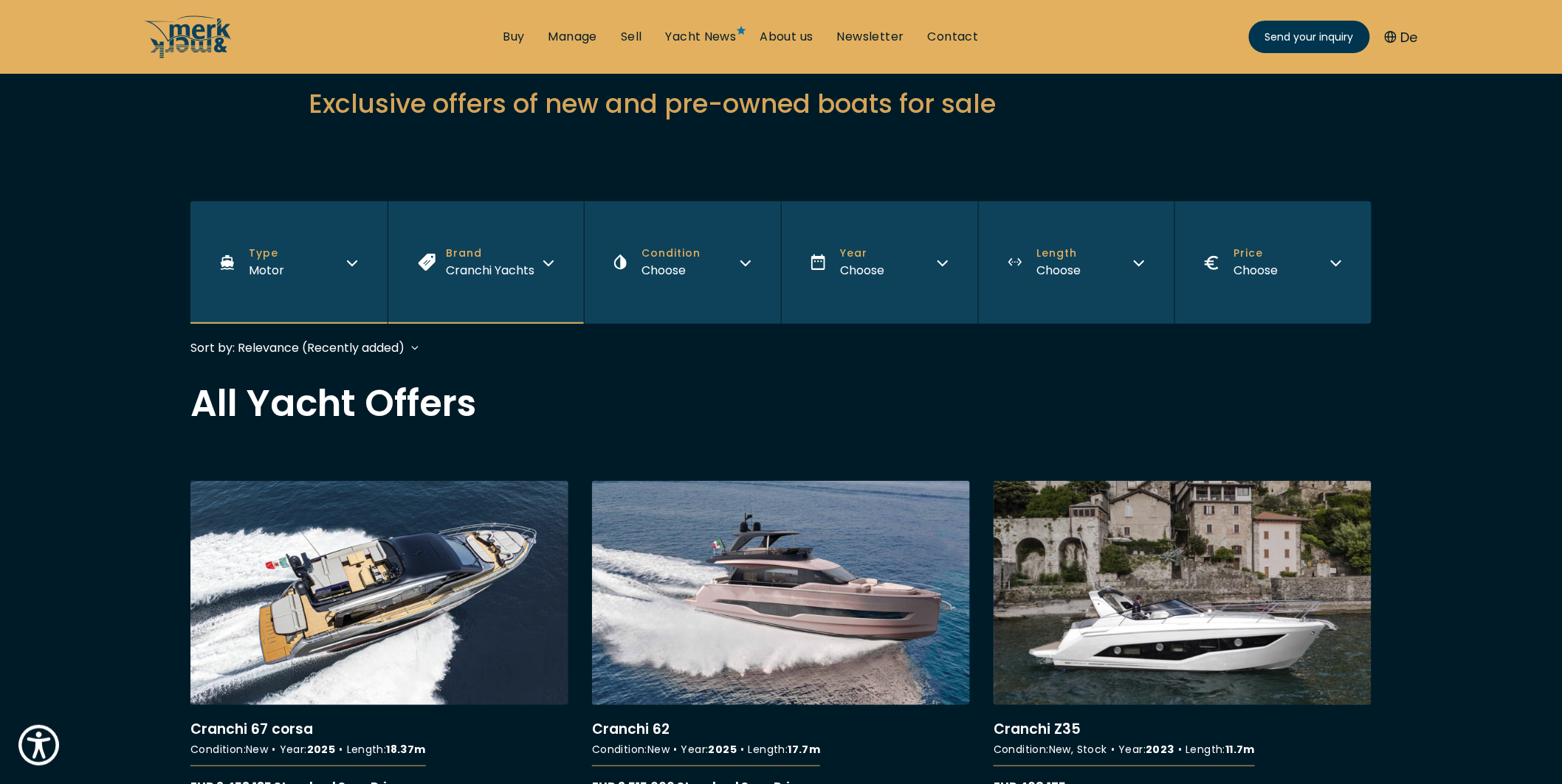
click at [466, 267] on span "Cranchi Yachts" at bounding box center [490, 270] width 89 height 17
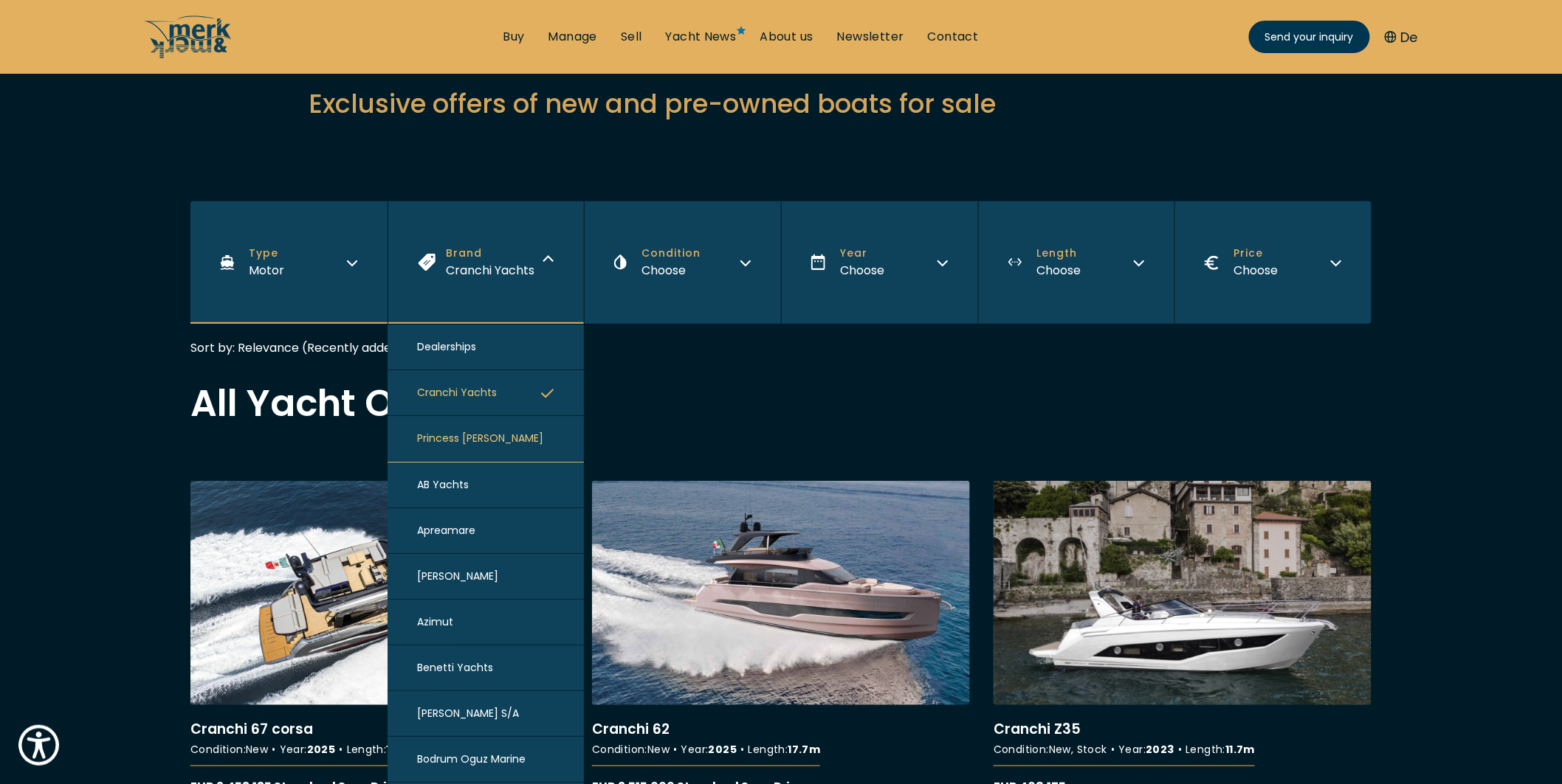
click at [473, 388] on span "Cranchi Yachts" at bounding box center [457, 393] width 80 height 16
click at [475, 279] on div "Cranchi Yachts" at bounding box center [490, 270] width 89 height 18
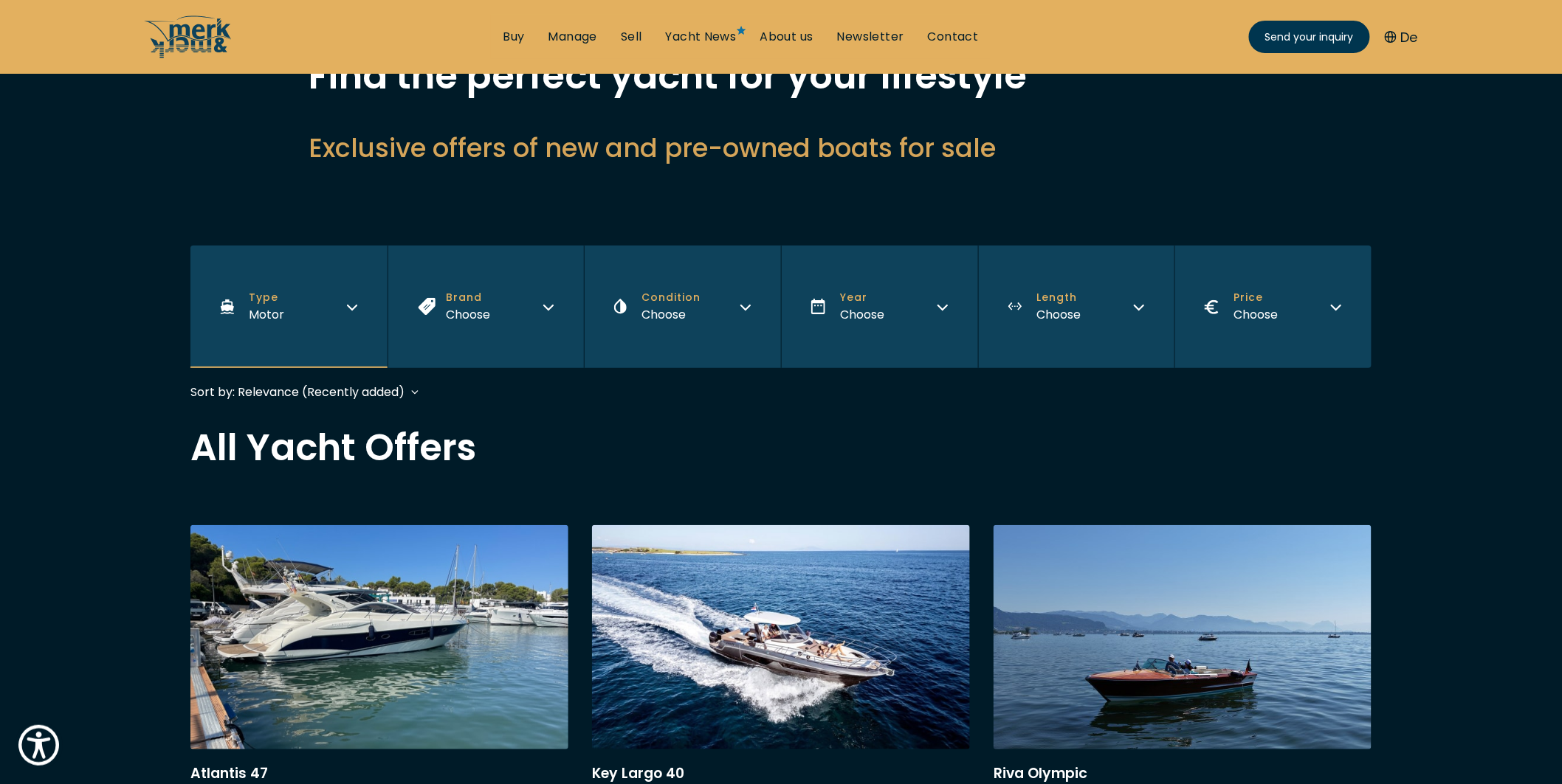
scroll to position [164, 0]
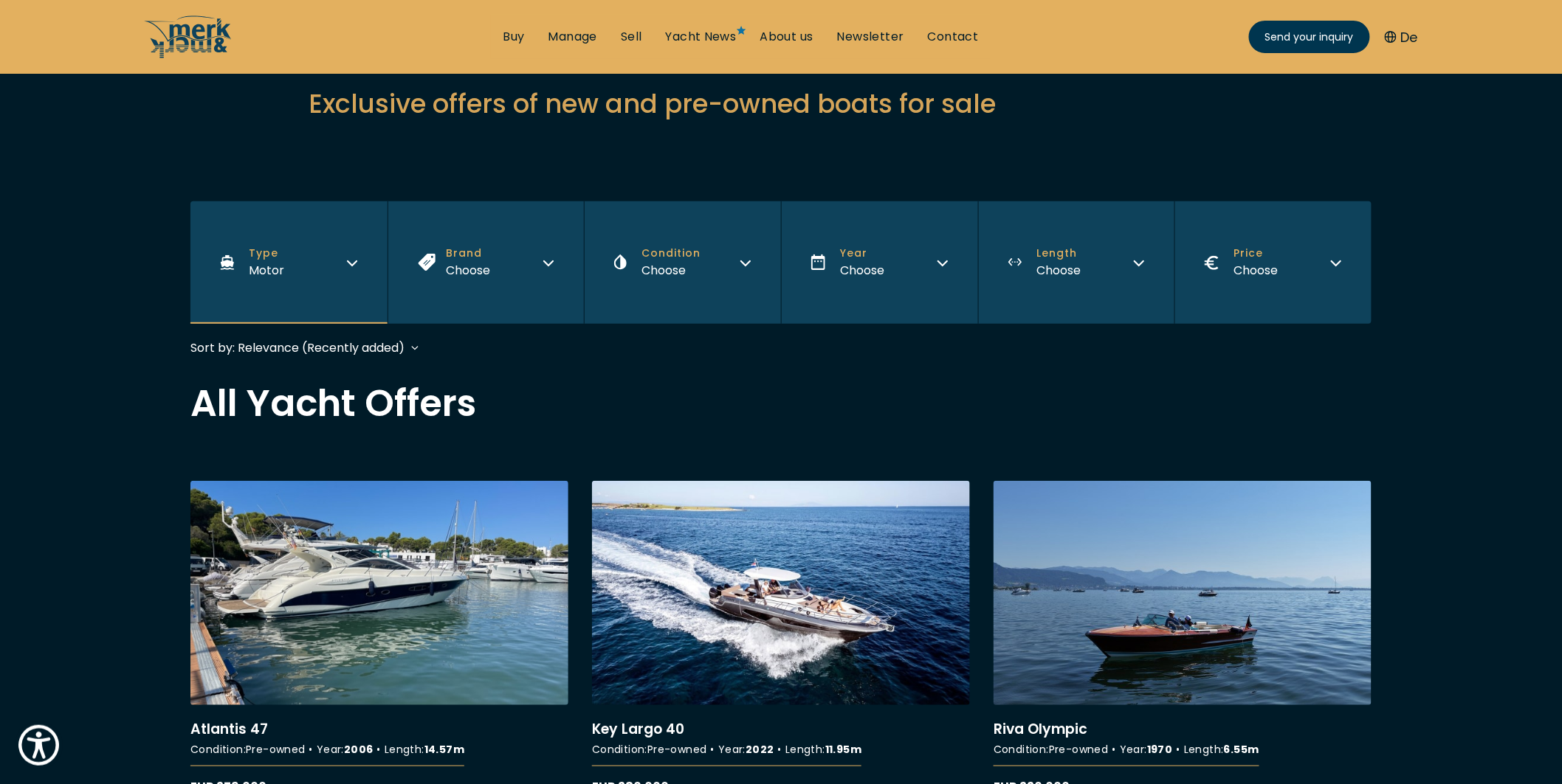
click at [494, 284] on button "Brand Choose" at bounding box center [485, 262] width 197 height 123
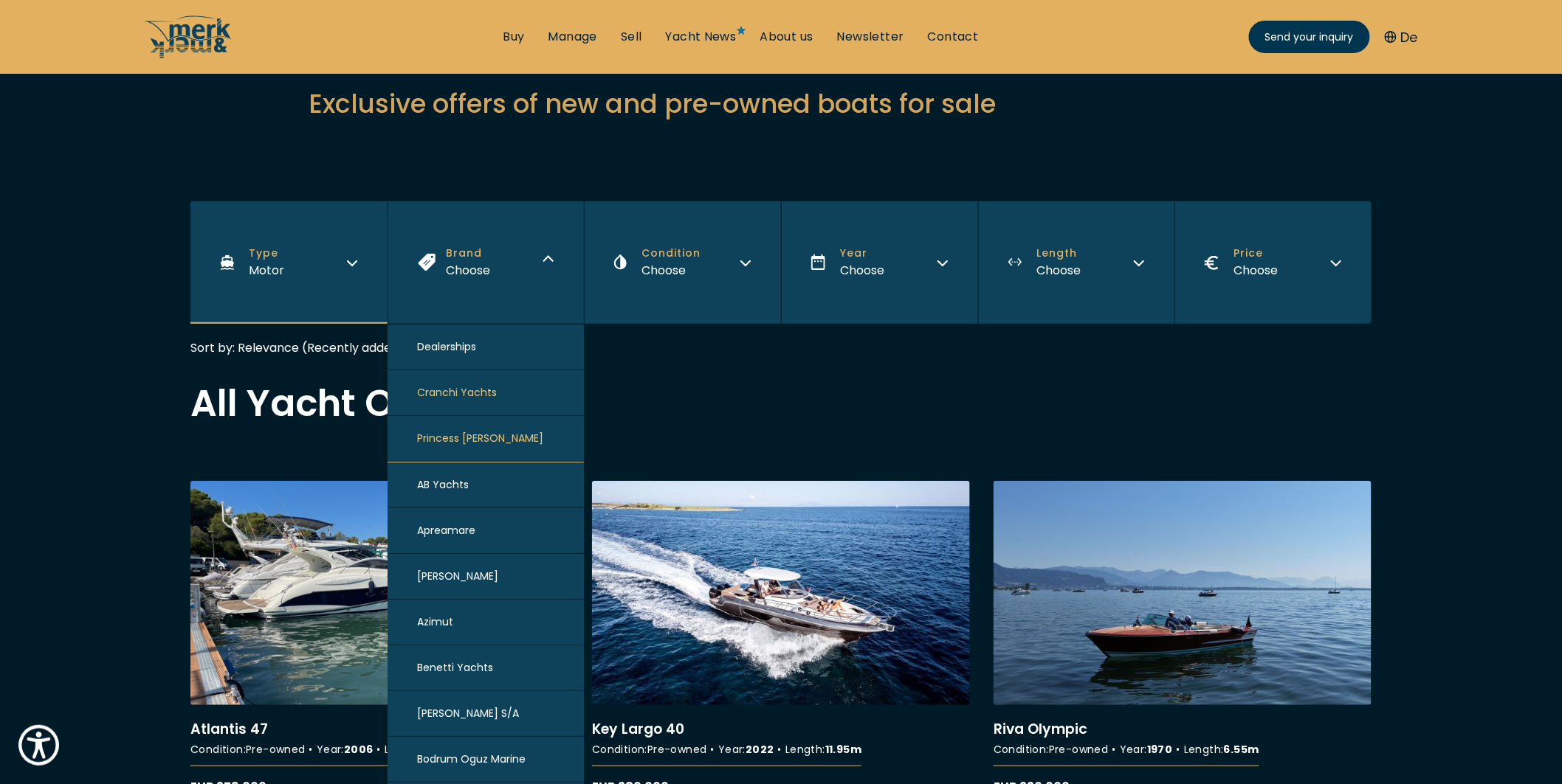
click at [483, 440] on span "Princess Yachts" at bounding box center [480, 439] width 126 height 16
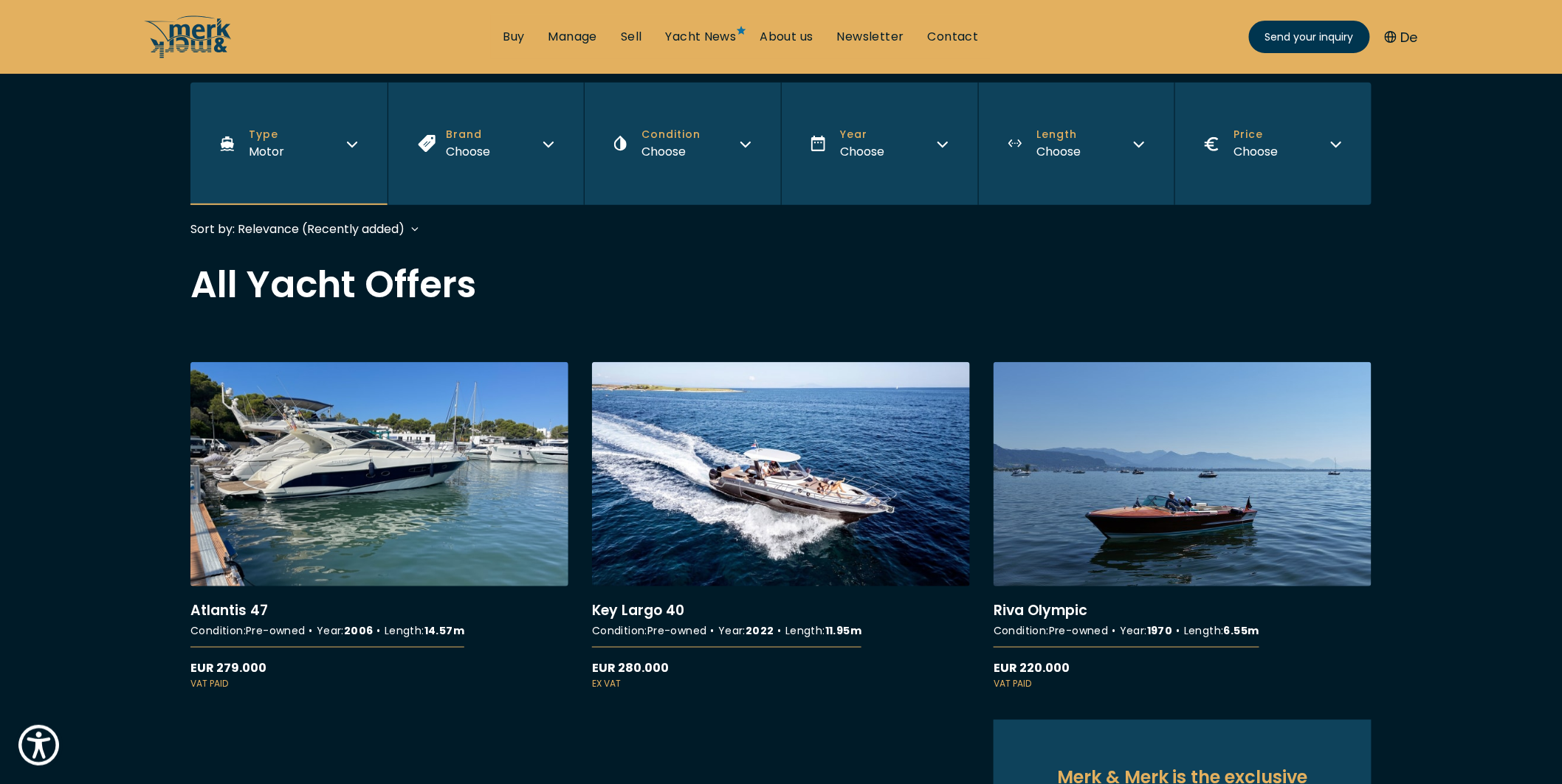
scroll to position [364, 0]
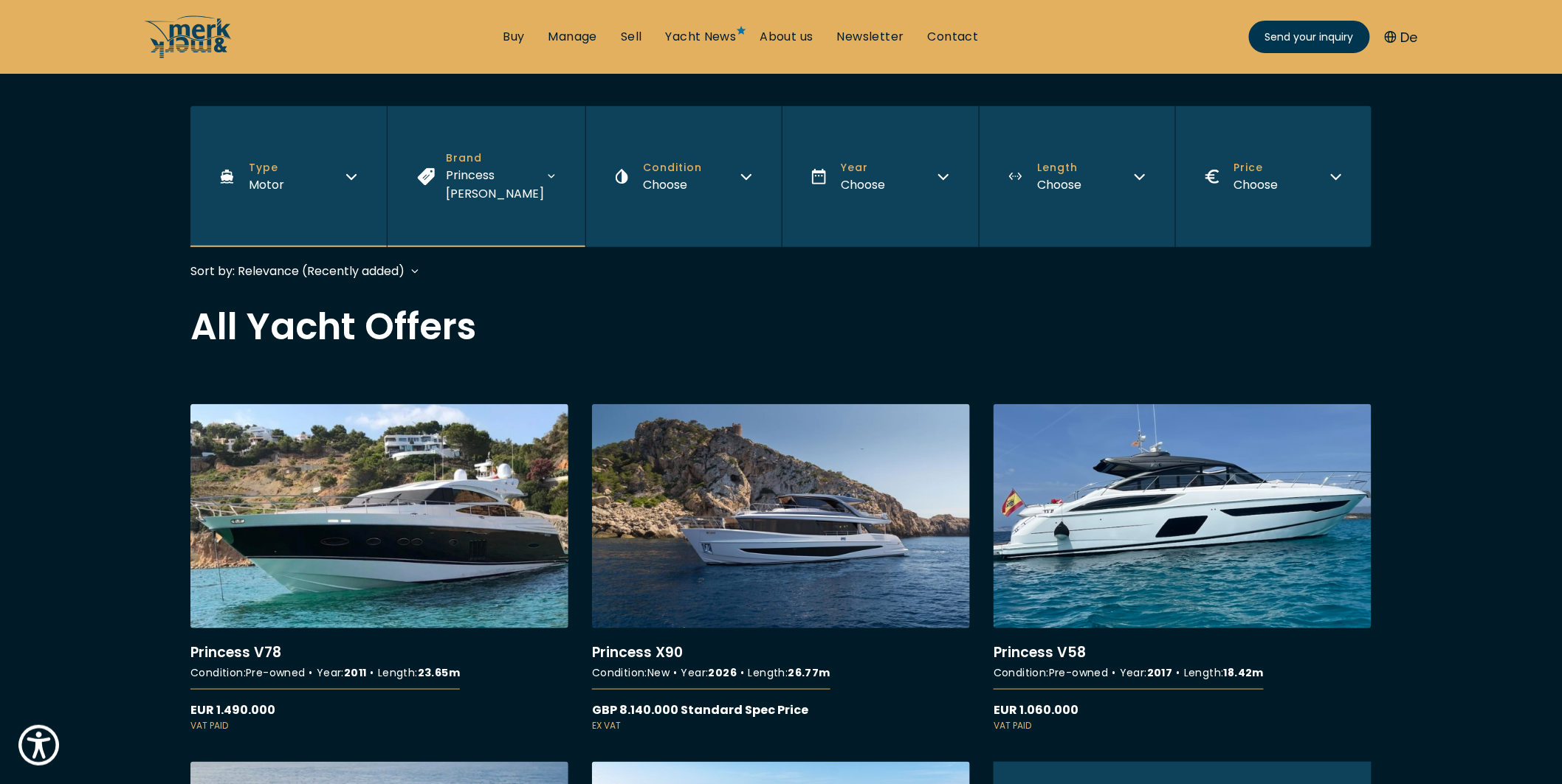
scroll to position [245, 0]
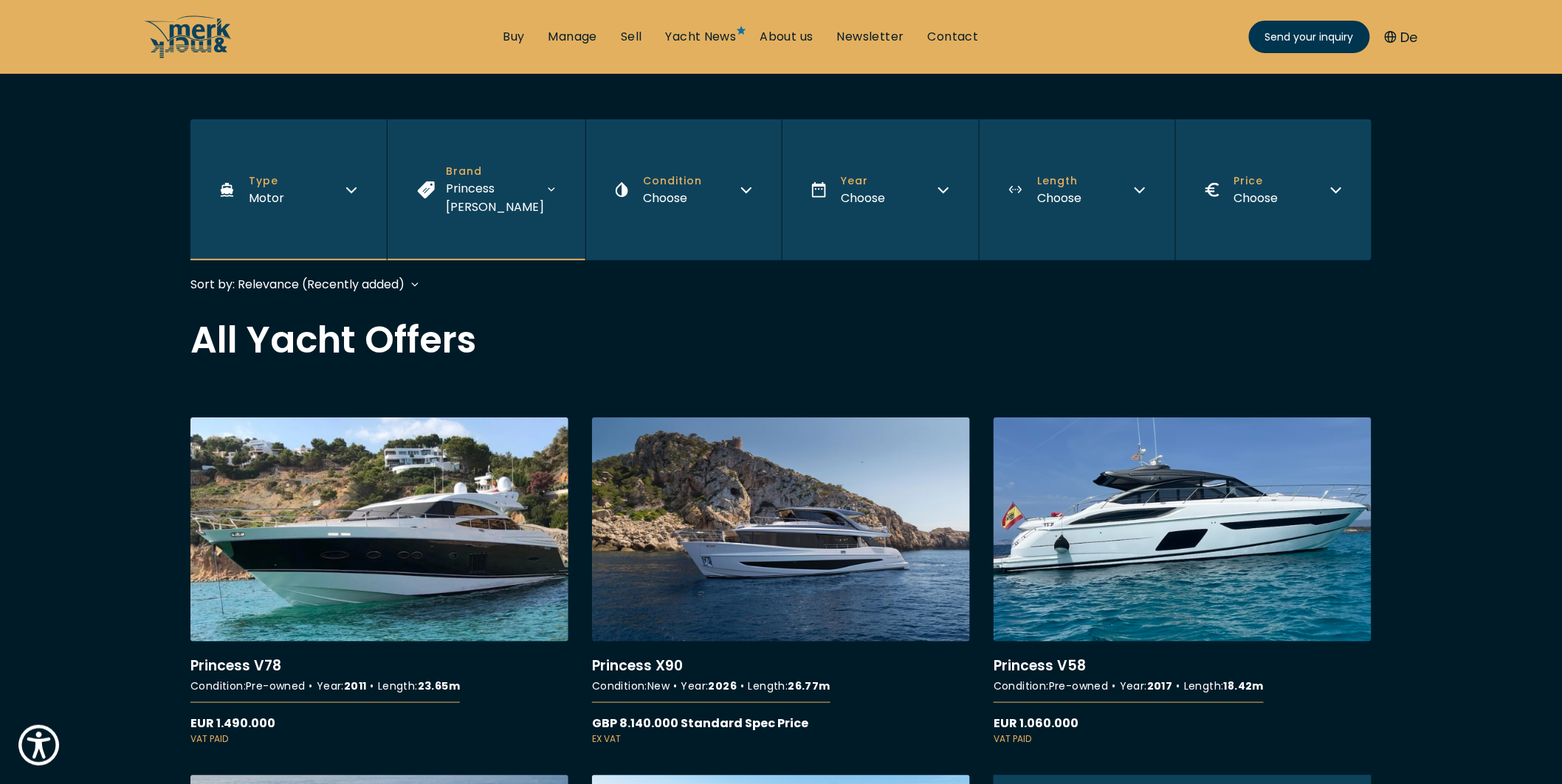
click at [469, 219] on button "Brand Princess Yachts" at bounding box center [485, 190] width 199 height 141
click at [1236, 174] on span "Price" at bounding box center [1256, 182] width 44 height 16
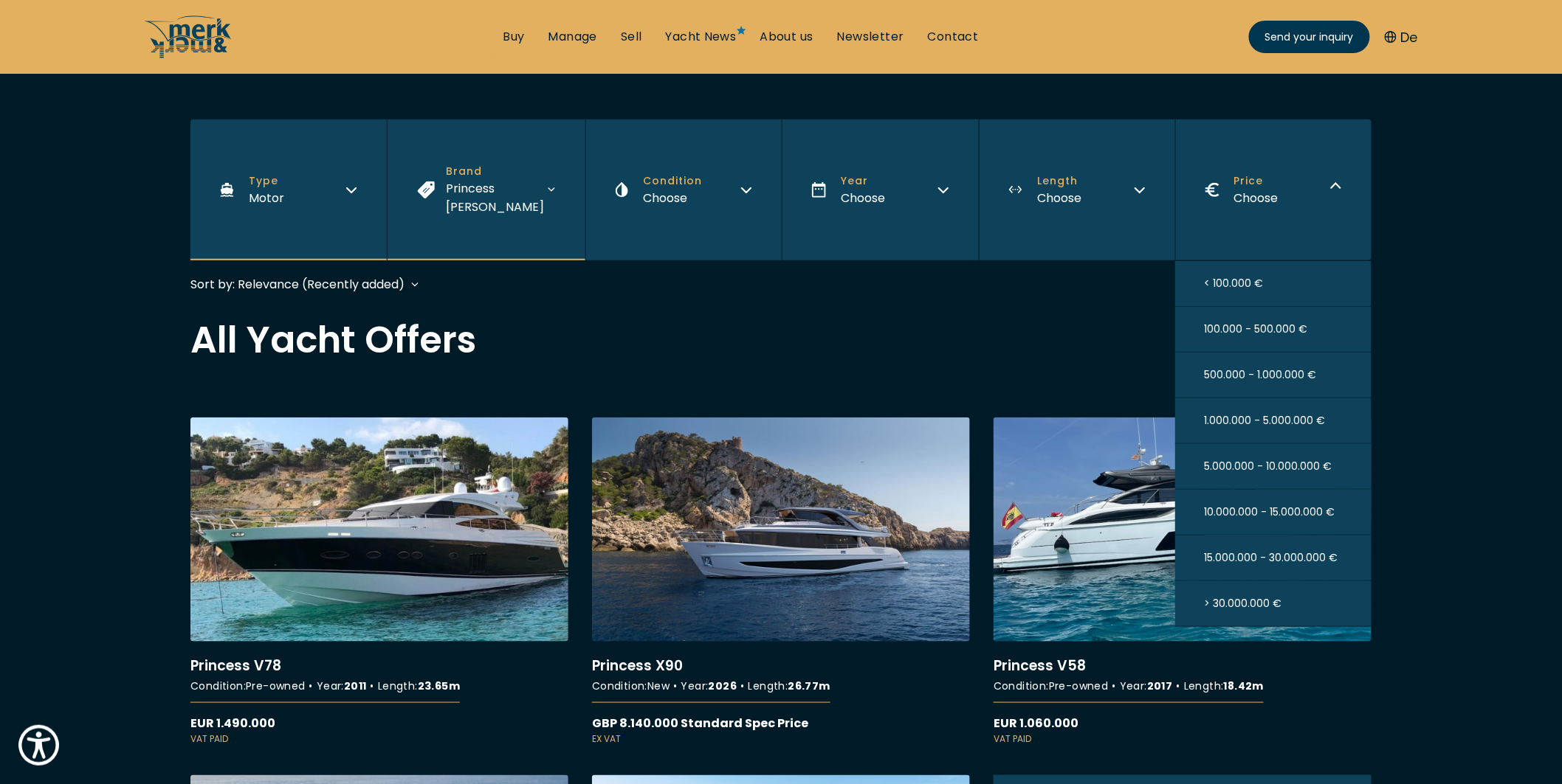
click at [1274, 595] on span "> 30.000.000 €" at bounding box center [1244, 603] width 78 height 16
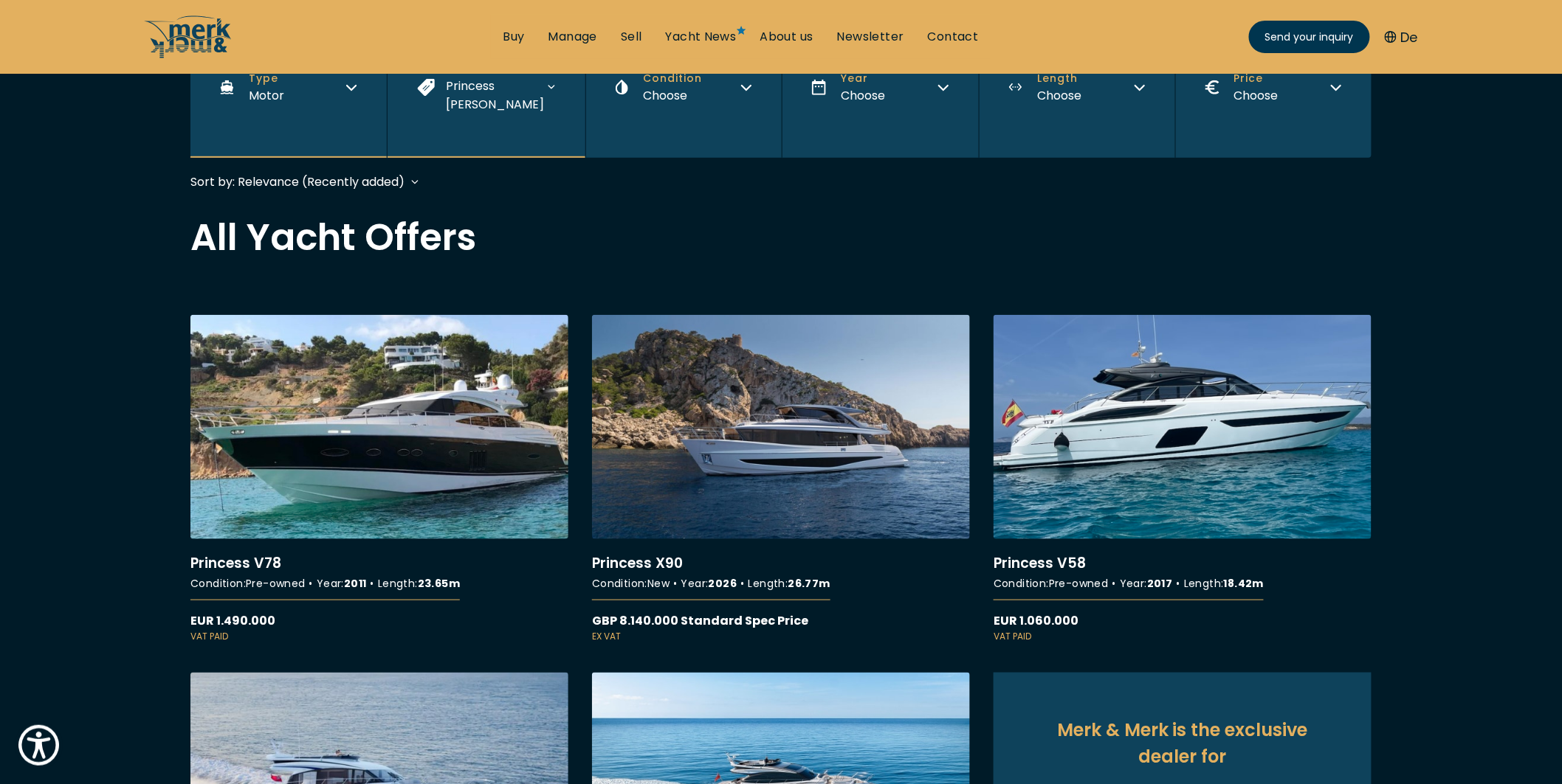
scroll to position [364, 0]
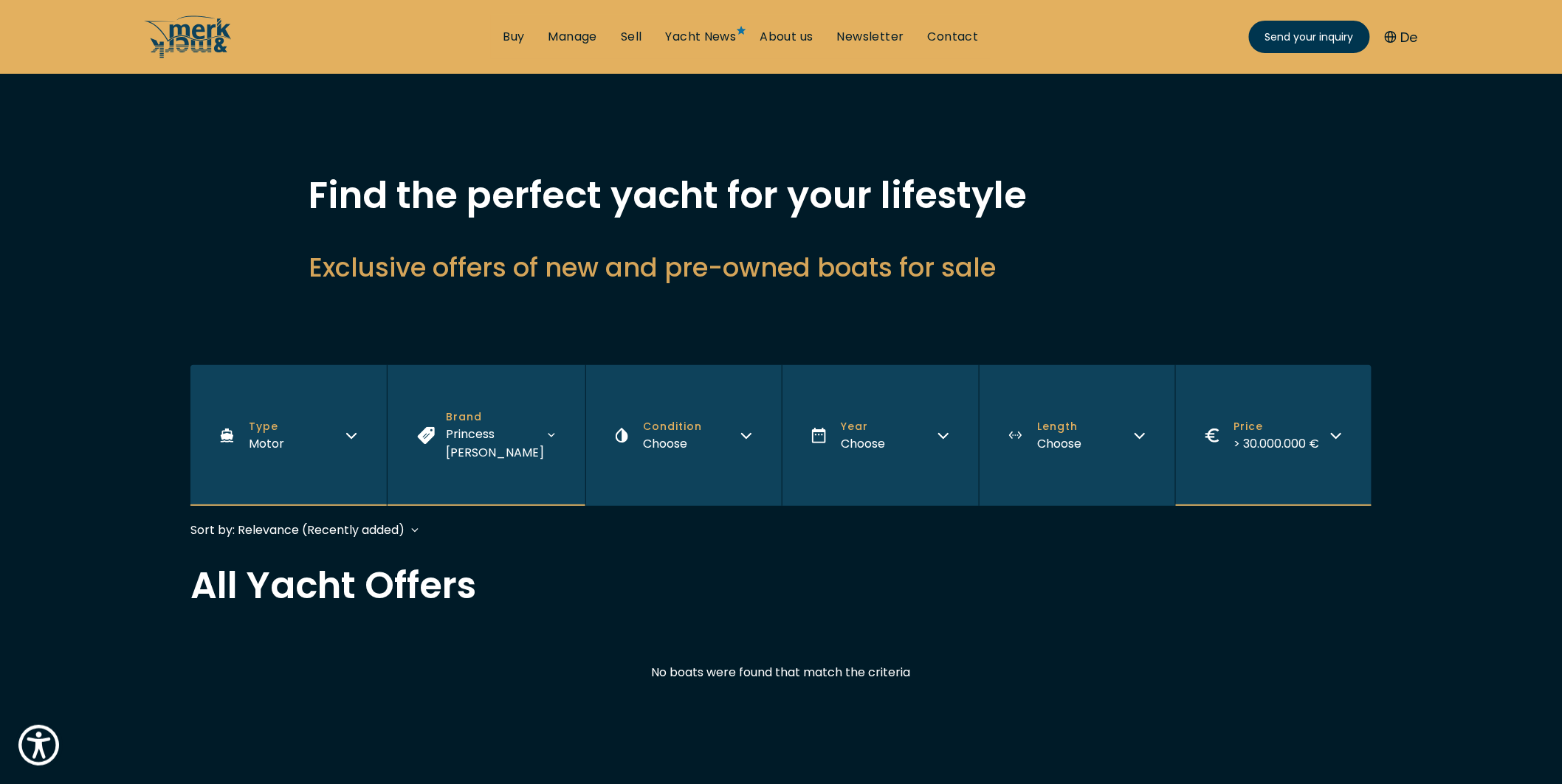
click at [483, 408] on button "Brand Princess Yachts" at bounding box center [485, 435] width 199 height 141
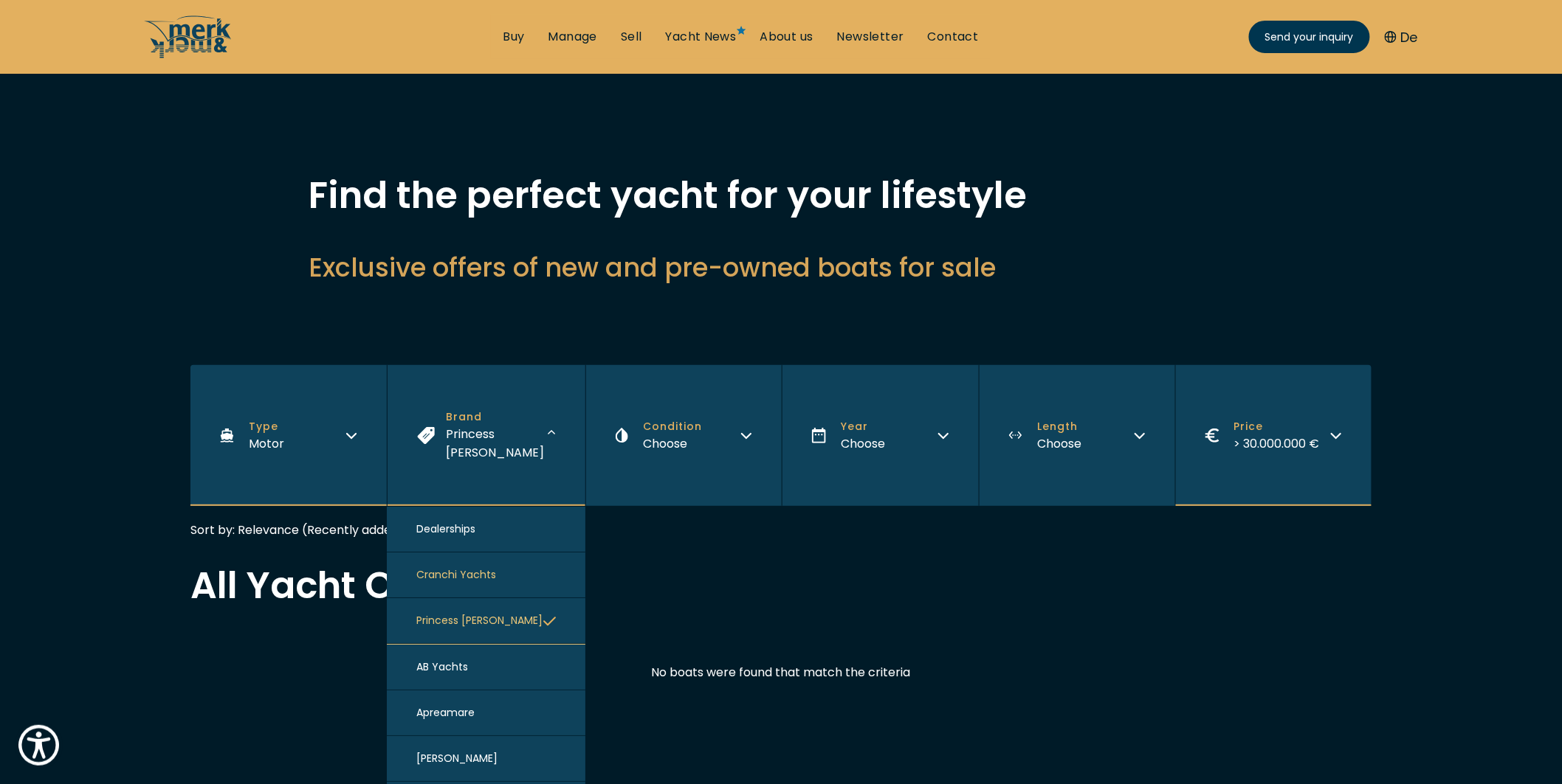
click at [537, 598] on button "Princess Yachts" at bounding box center [485, 621] width 199 height 46
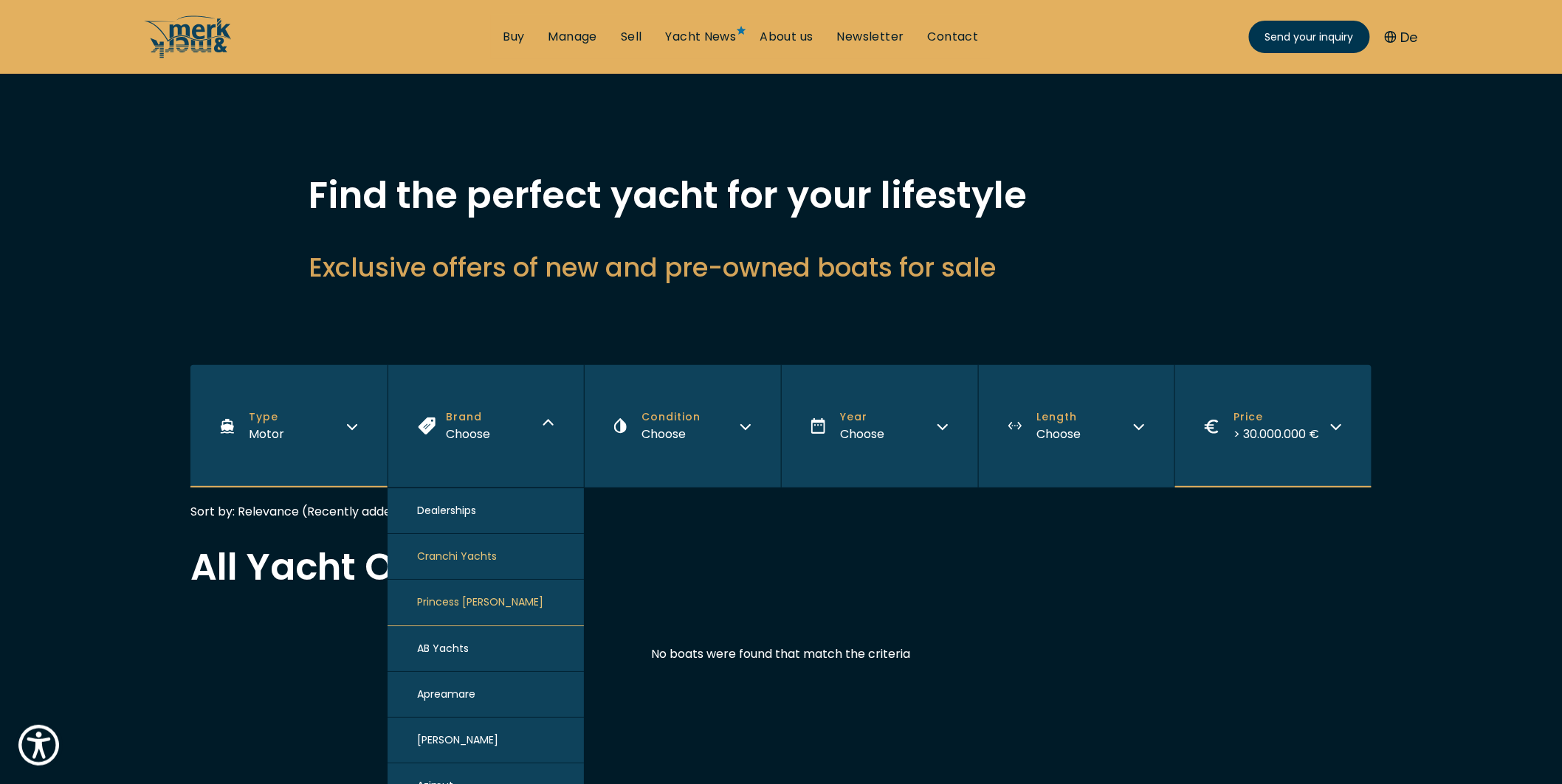
drag, startPoint x: 837, startPoint y: 550, endPoint x: 916, endPoint y: 502, distance: 92.4
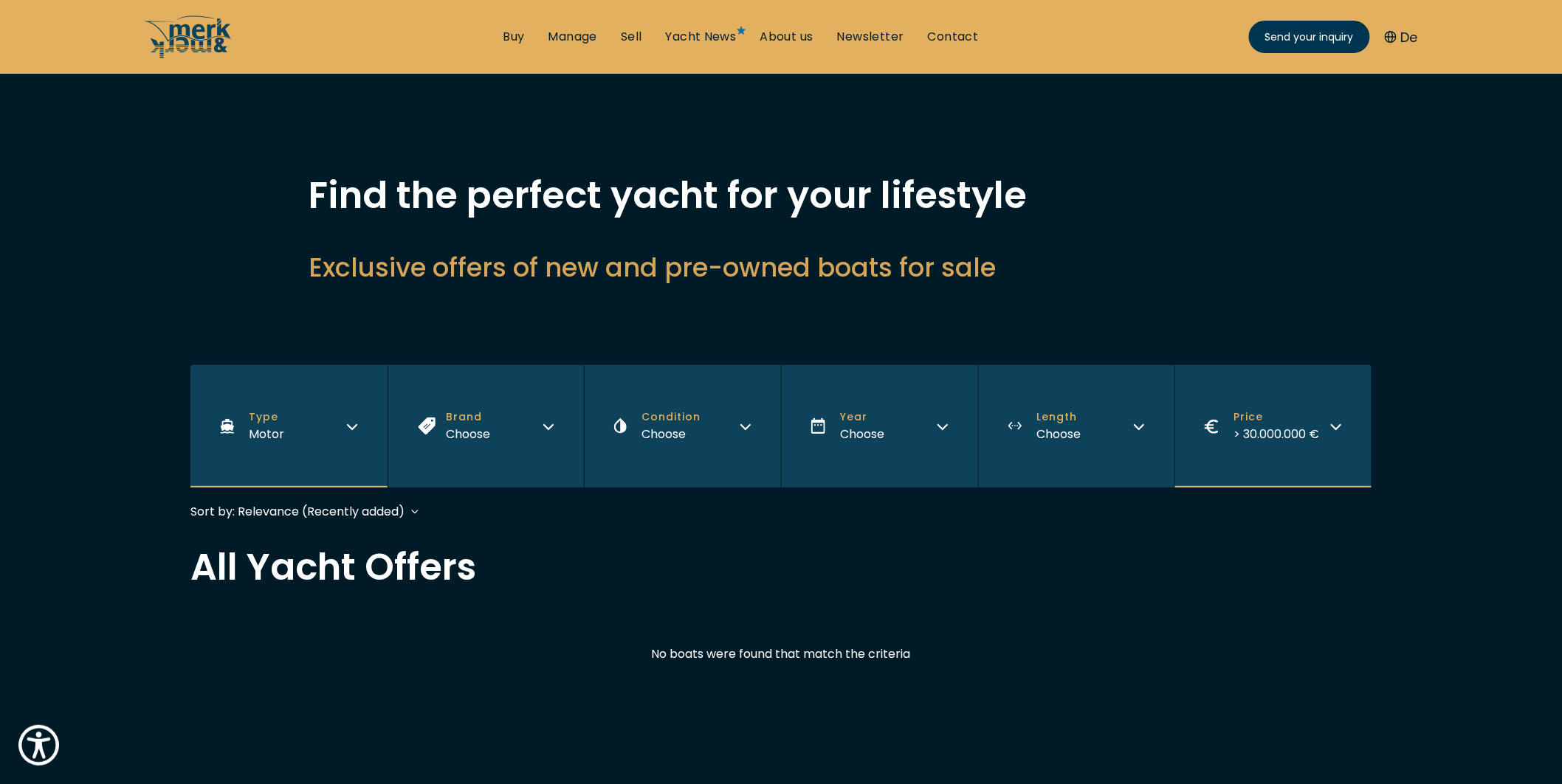
click at [1041, 443] on button "Length Choose" at bounding box center [1076, 426] width 197 height 123
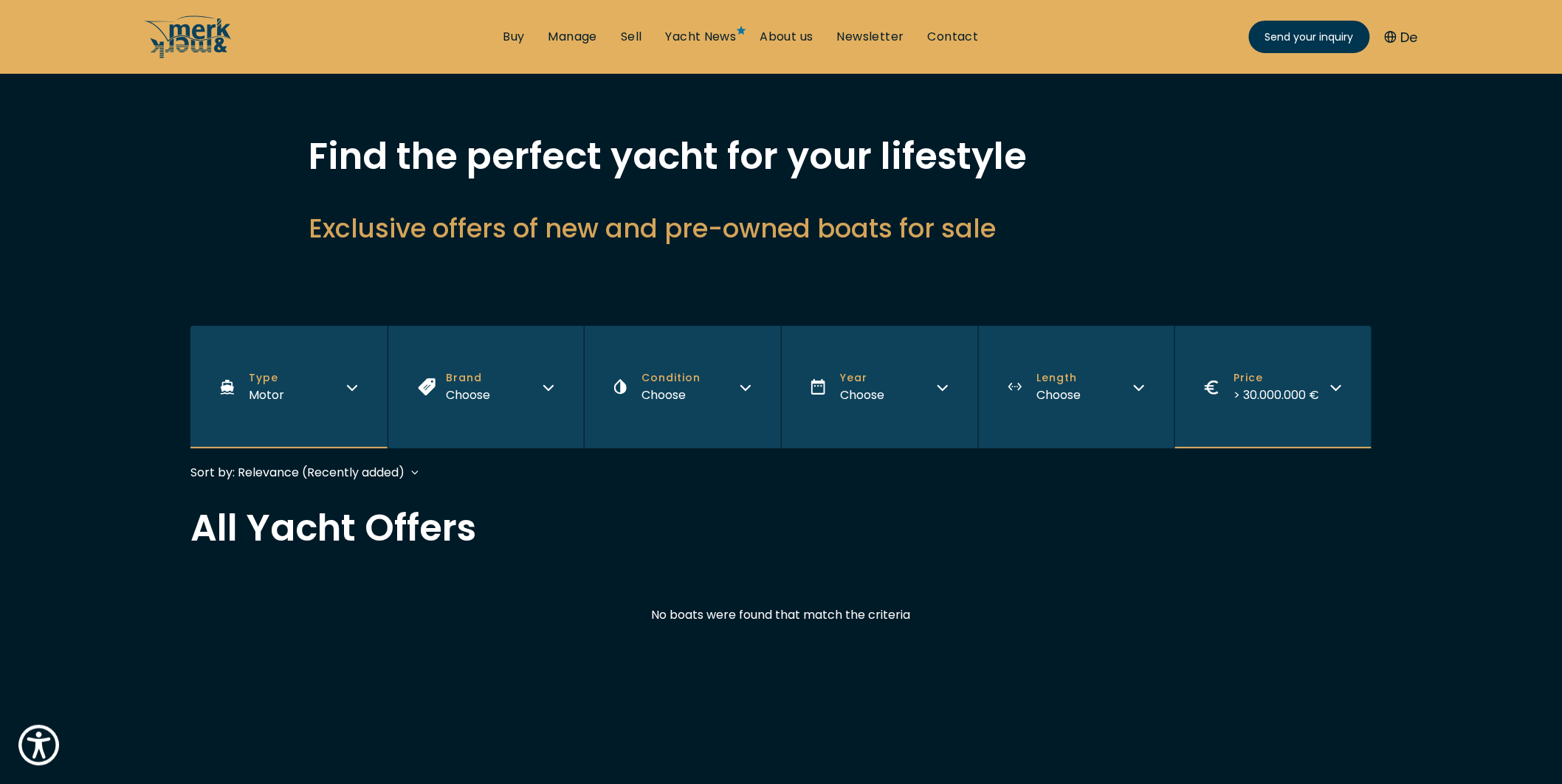
scroll to position [245, 0]
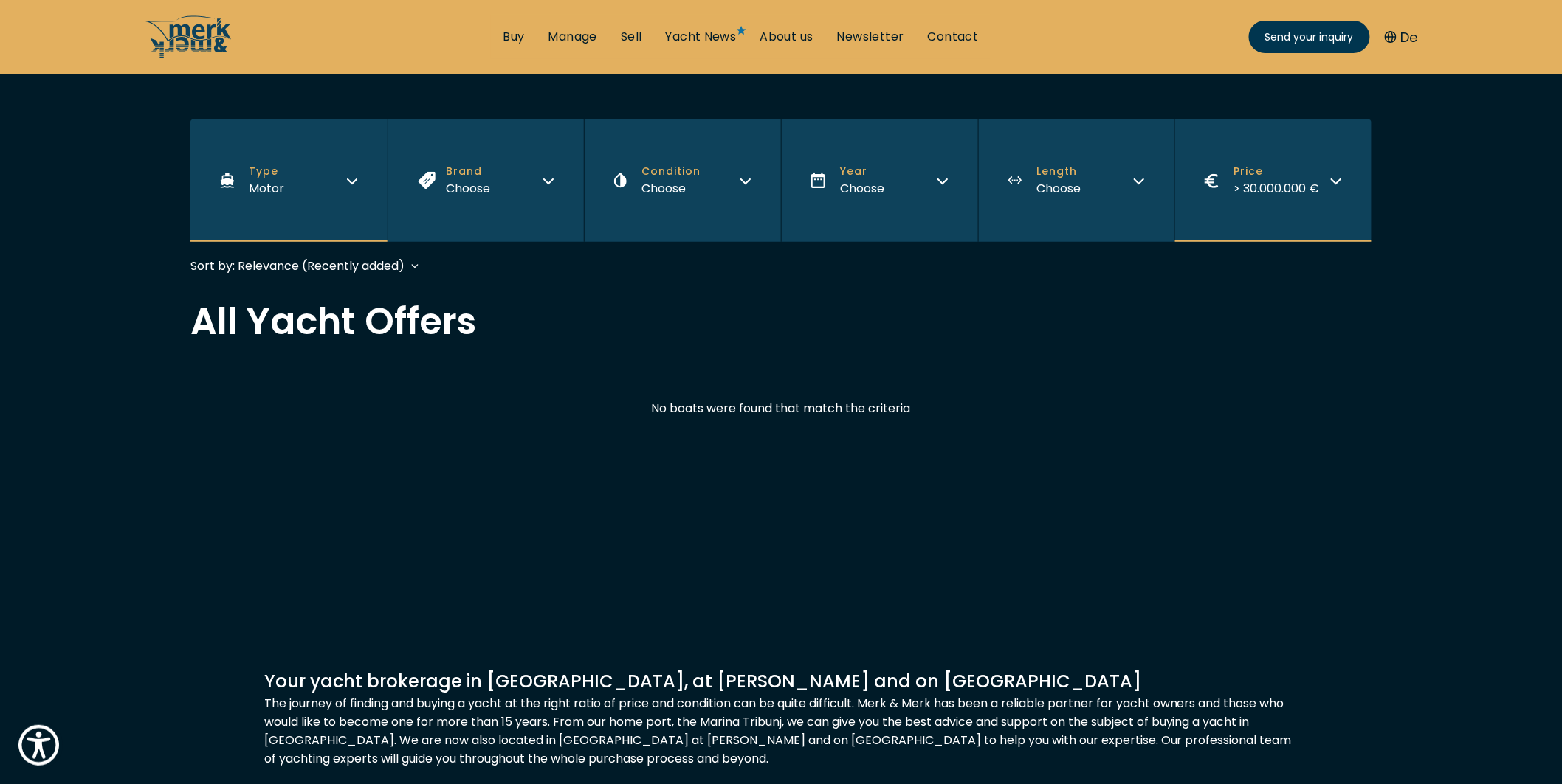
click at [1082, 177] on button "Length Choose" at bounding box center [1076, 181] width 197 height 123
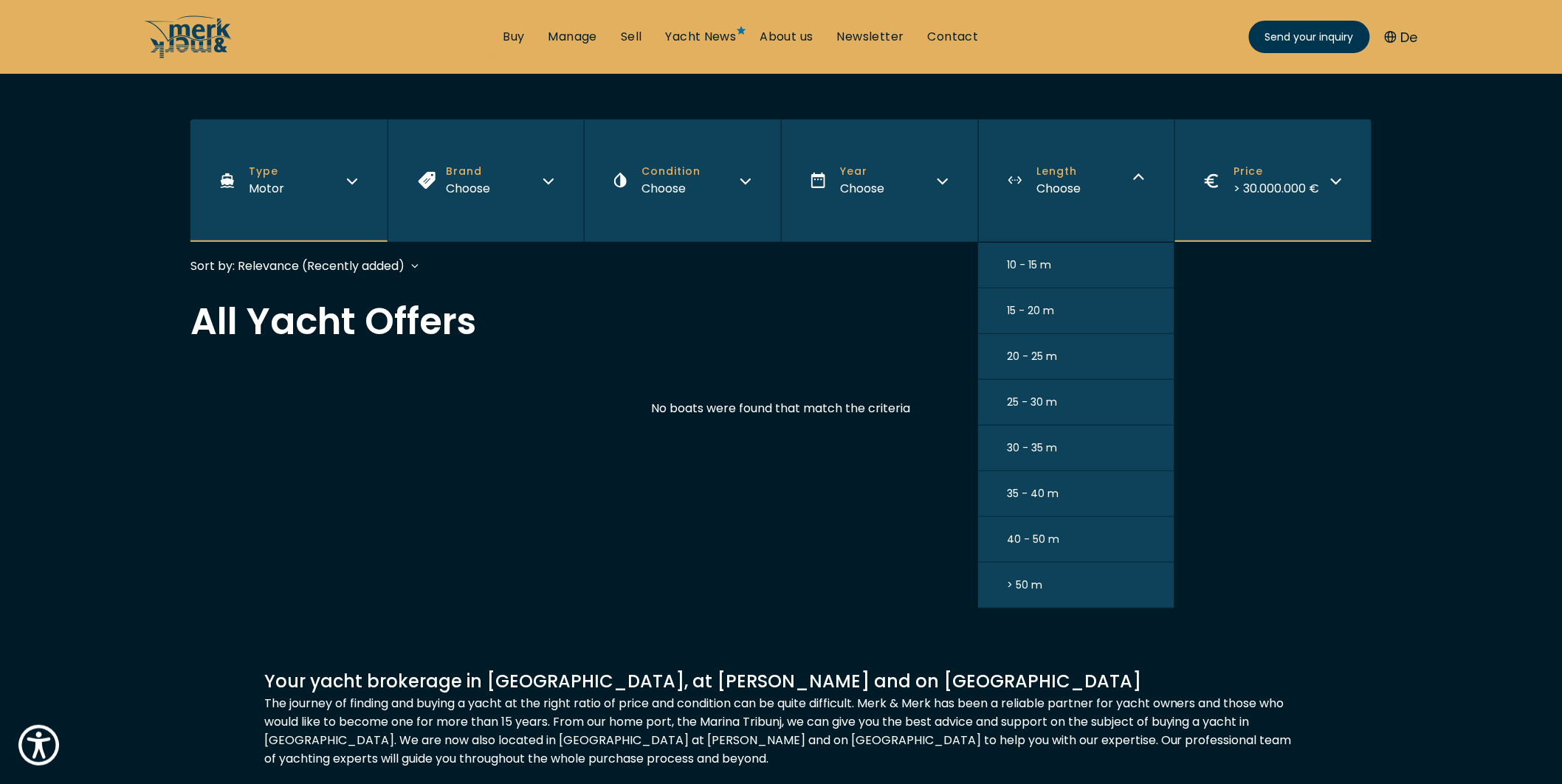
click at [1080, 579] on button "> 50 m" at bounding box center [1076, 586] width 197 height 46
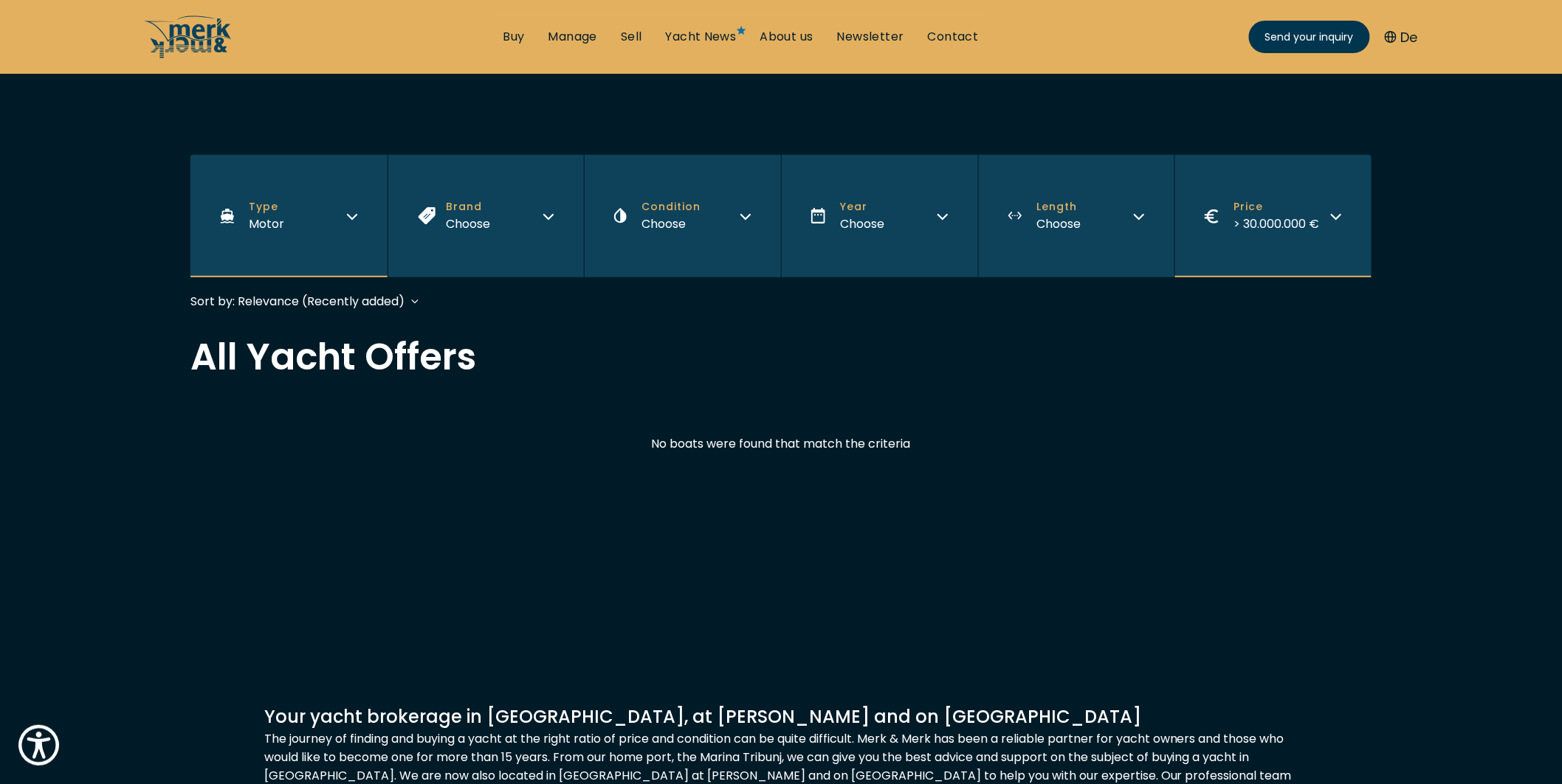
scroll to position [119, 0]
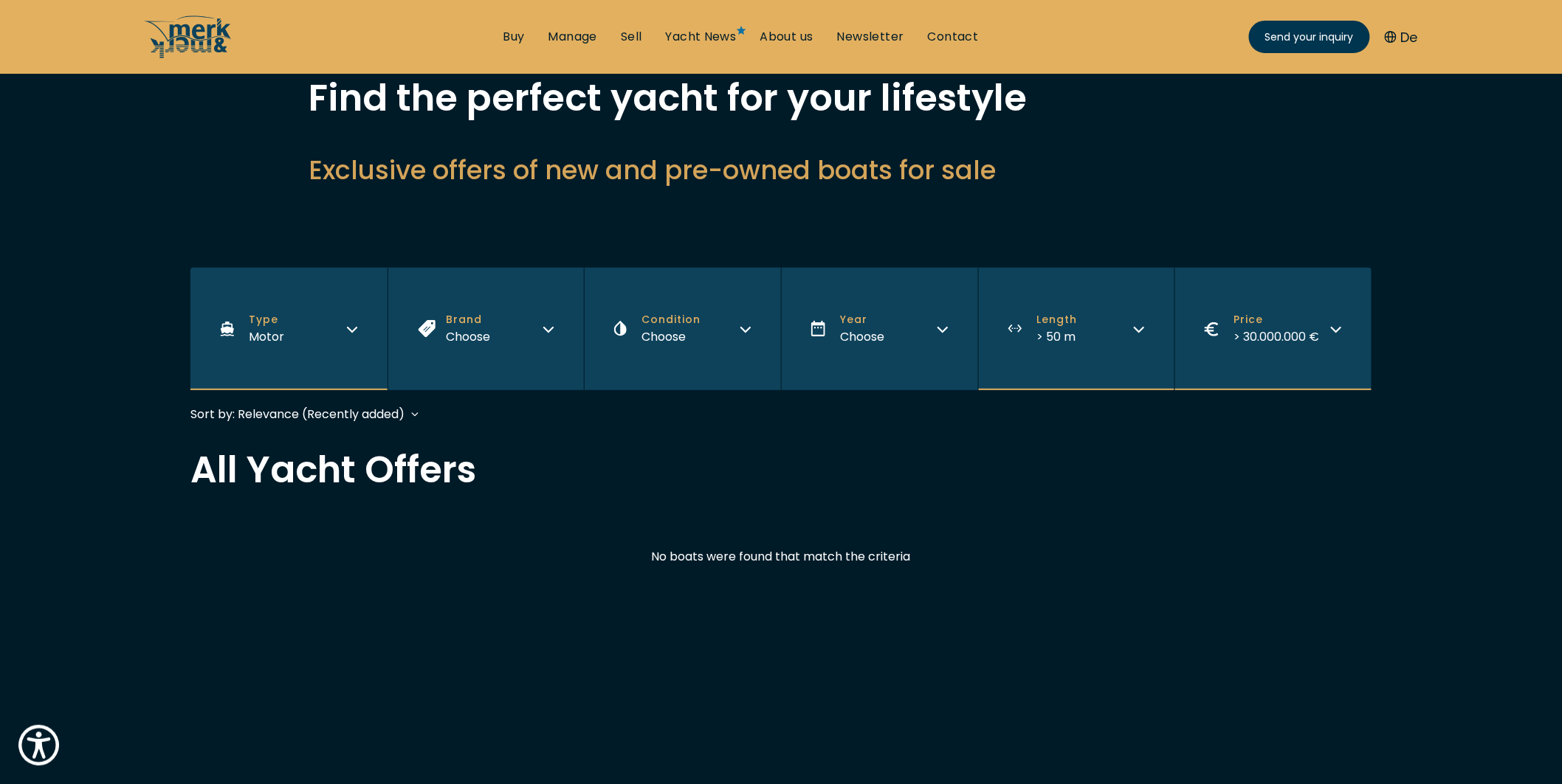
scroll to position [164, 0]
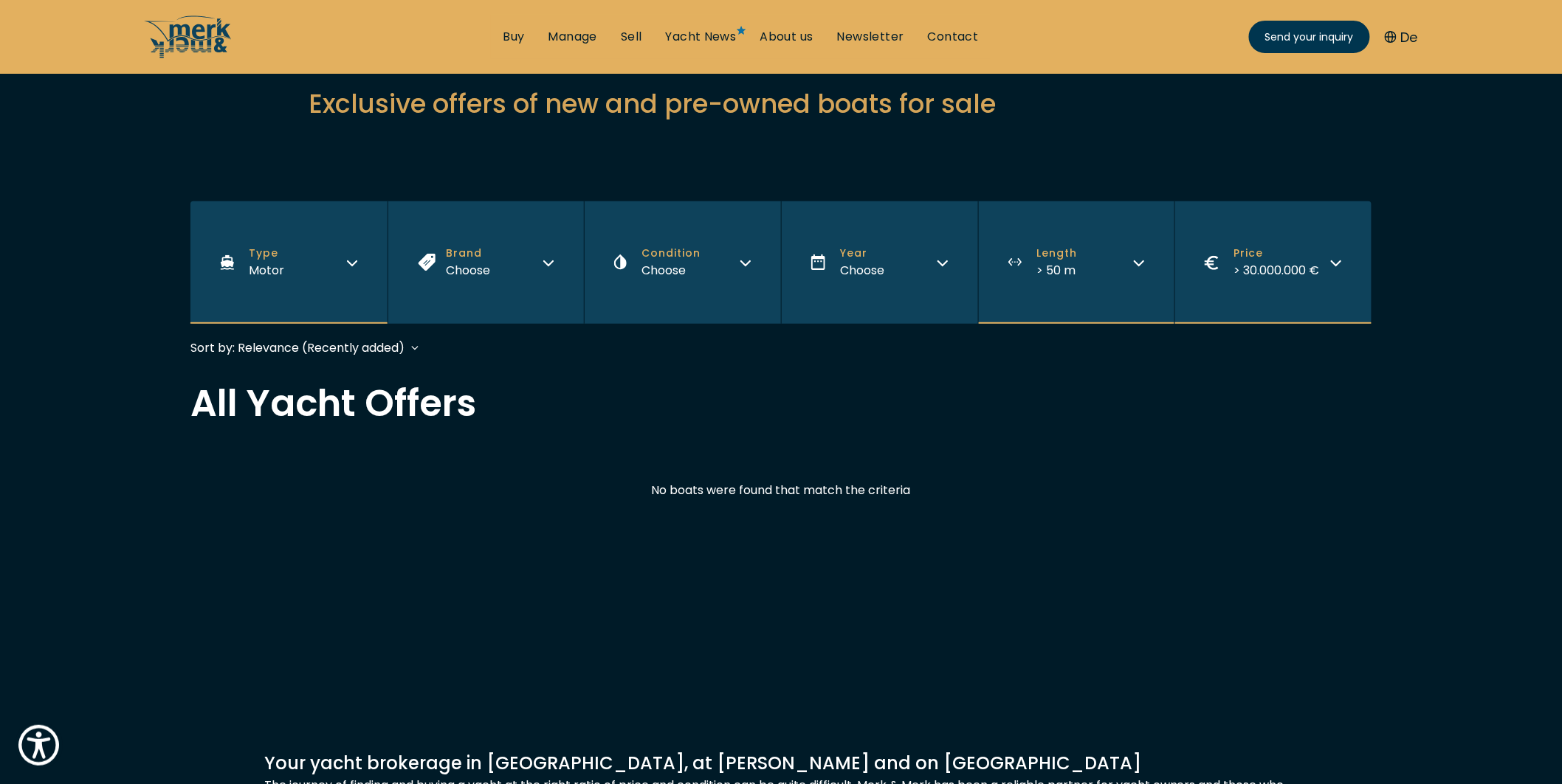
click at [348, 295] on button "Type Motor" at bounding box center [288, 262] width 197 height 123
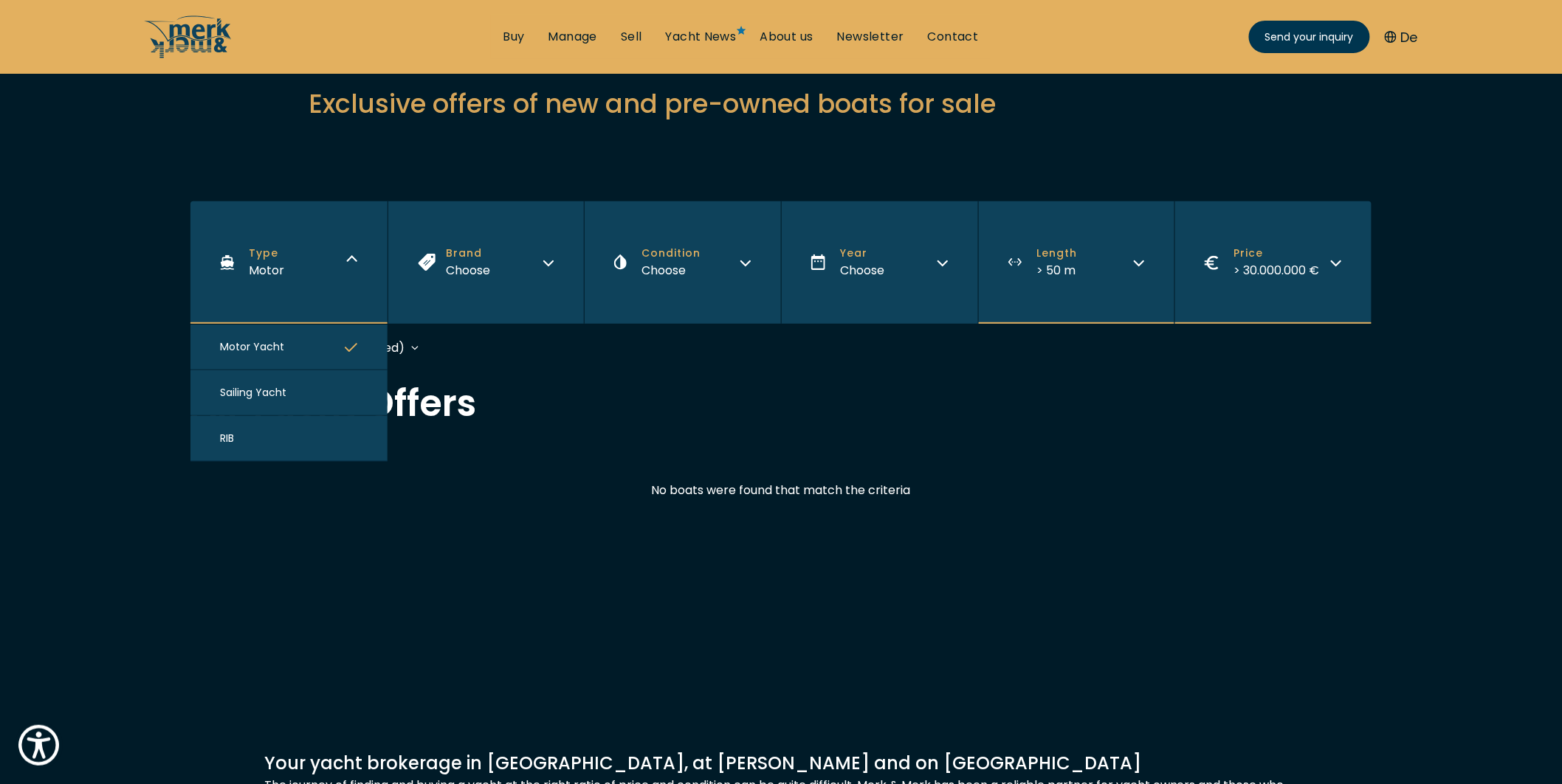
click at [296, 438] on button "RIB" at bounding box center [288, 439] width 197 height 46
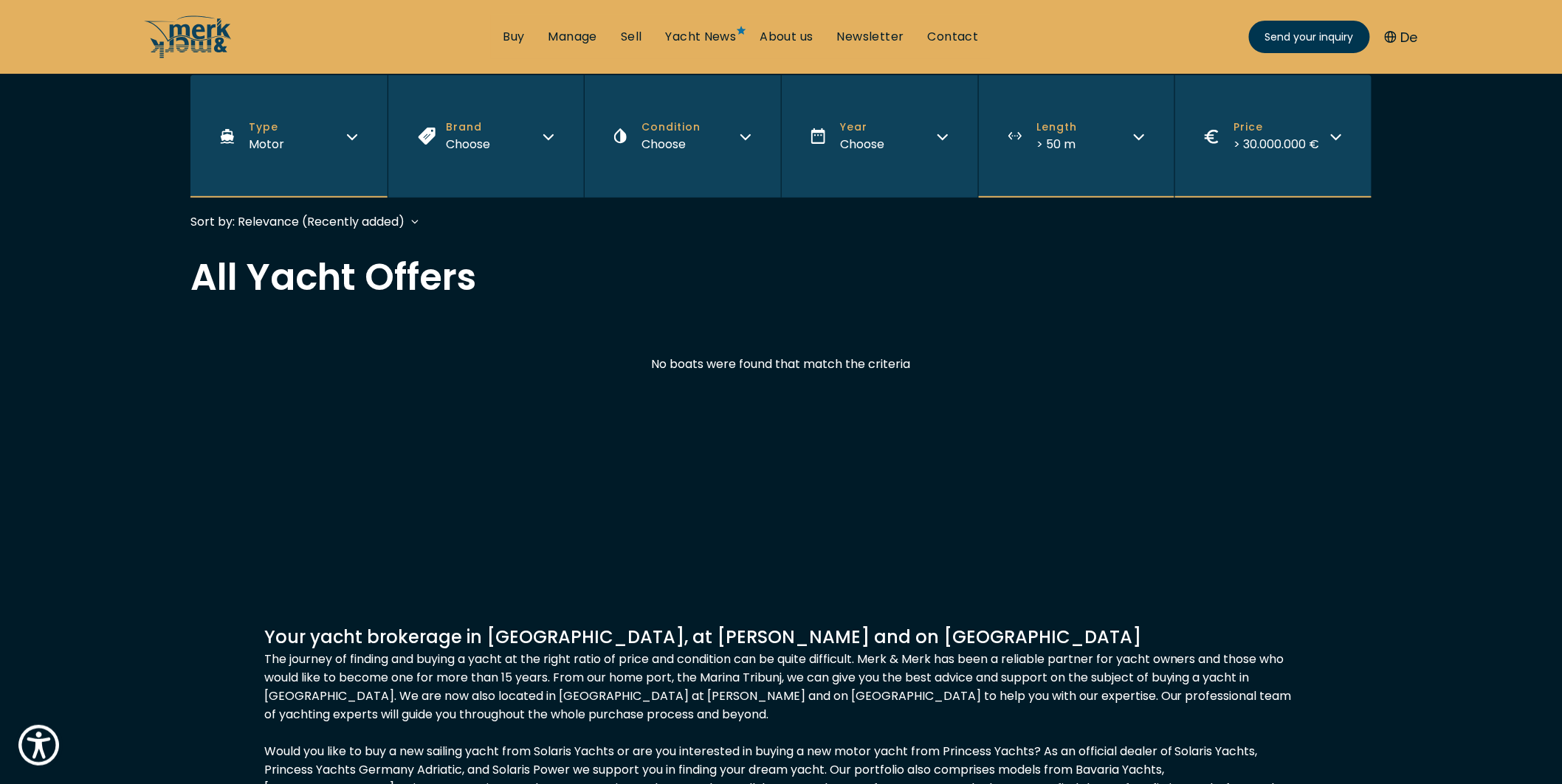
scroll to position [364, 0]
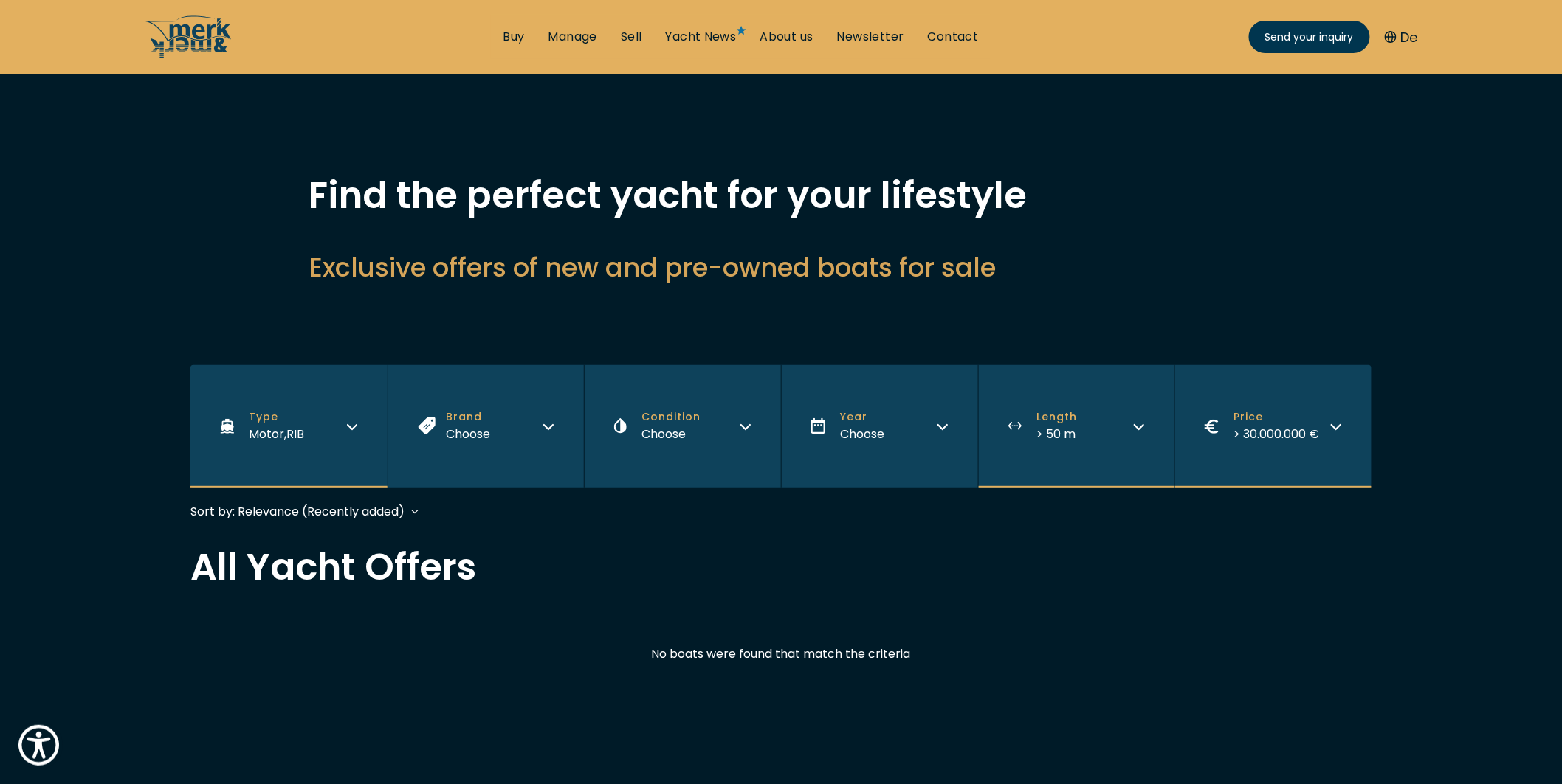
click at [286, 389] on button "Type Motor , RIB" at bounding box center [288, 426] width 197 height 123
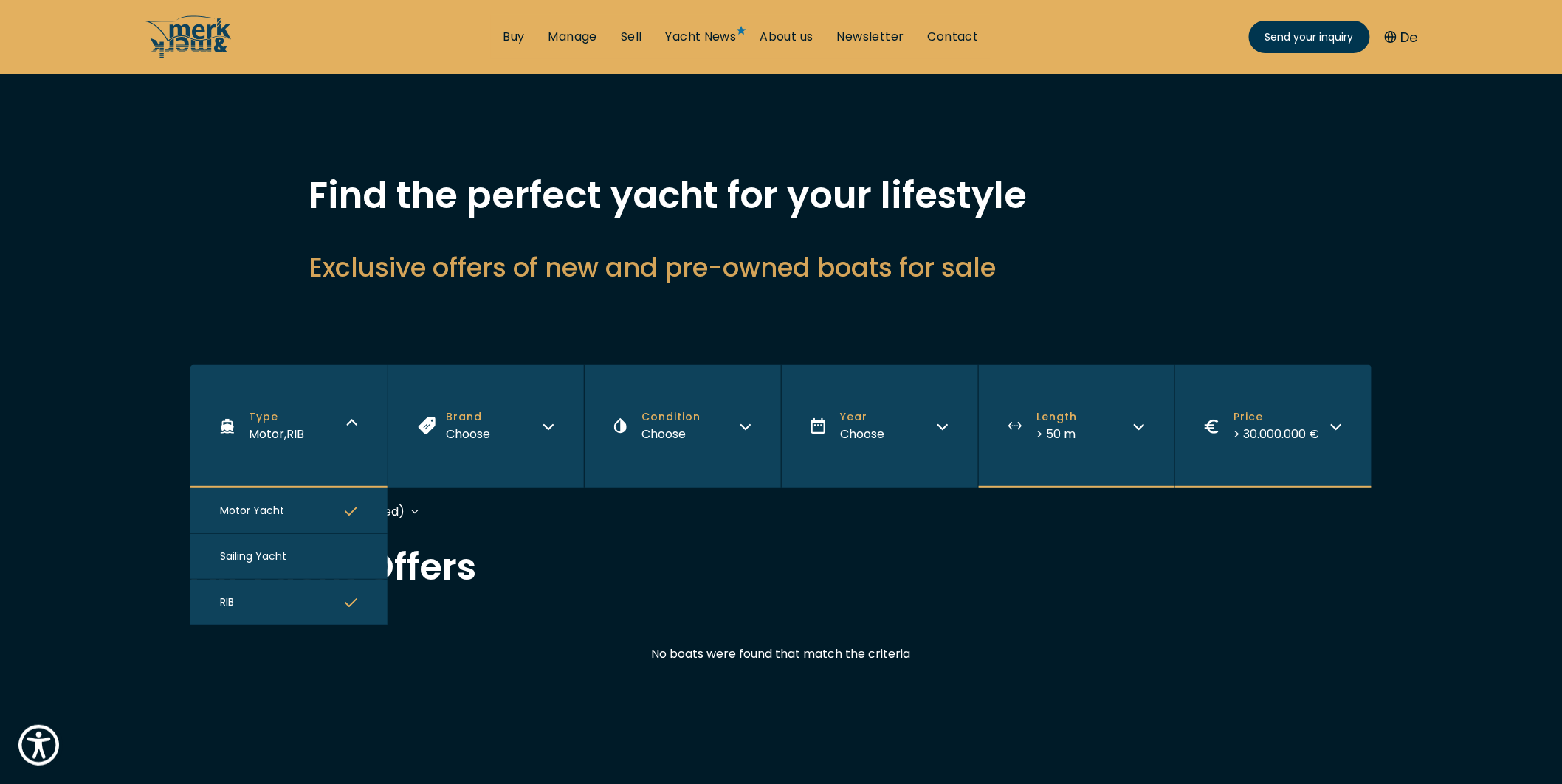
click at [307, 588] on button "RIB" at bounding box center [288, 602] width 197 height 46
click at [332, 440] on button "Type Motor , RIB" at bounding box center [288, 426] width 197 height 123
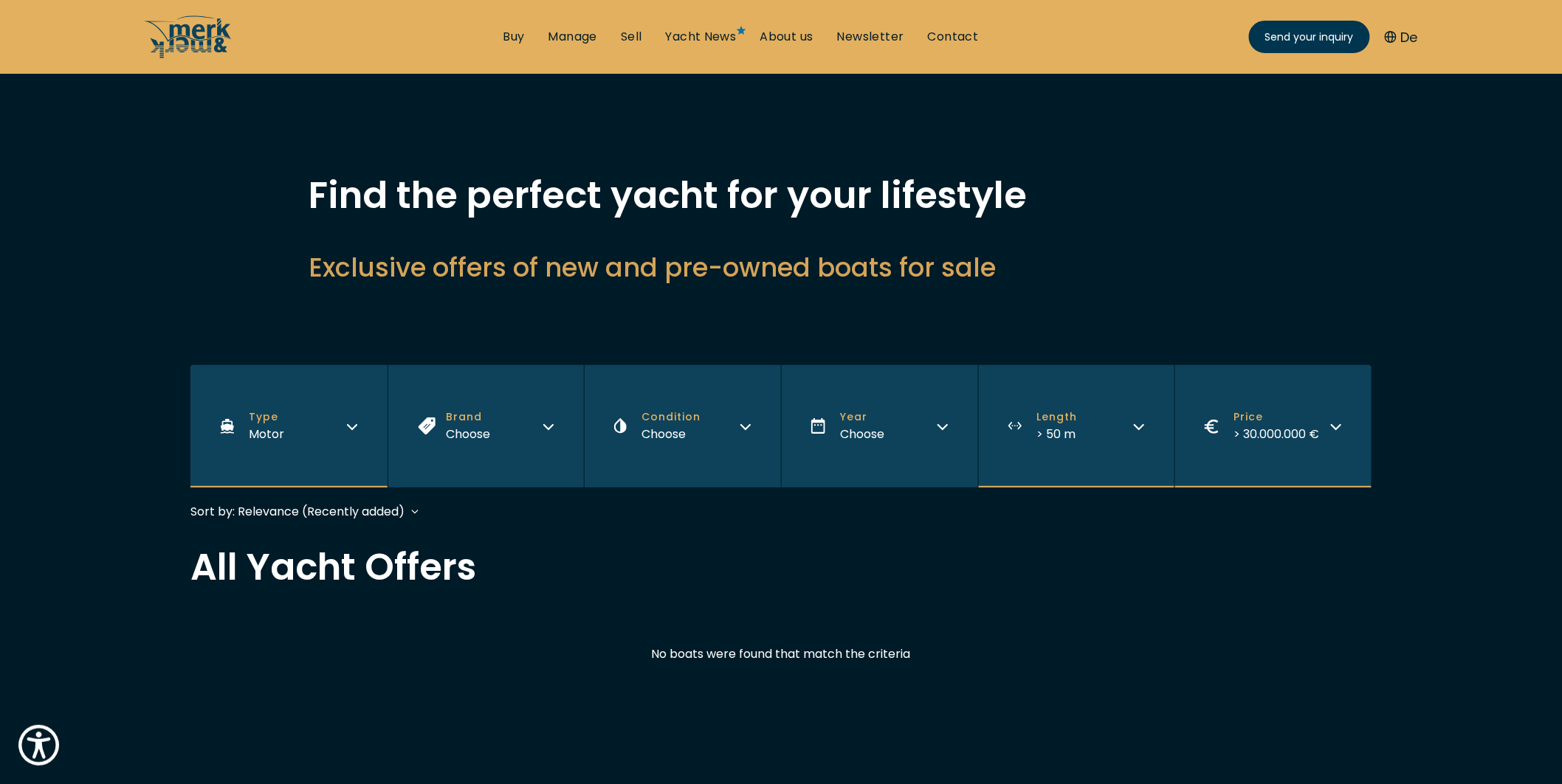
click at [330, 467] on button "Type Motor" at bounding box center [288, 426] width 197 height 123
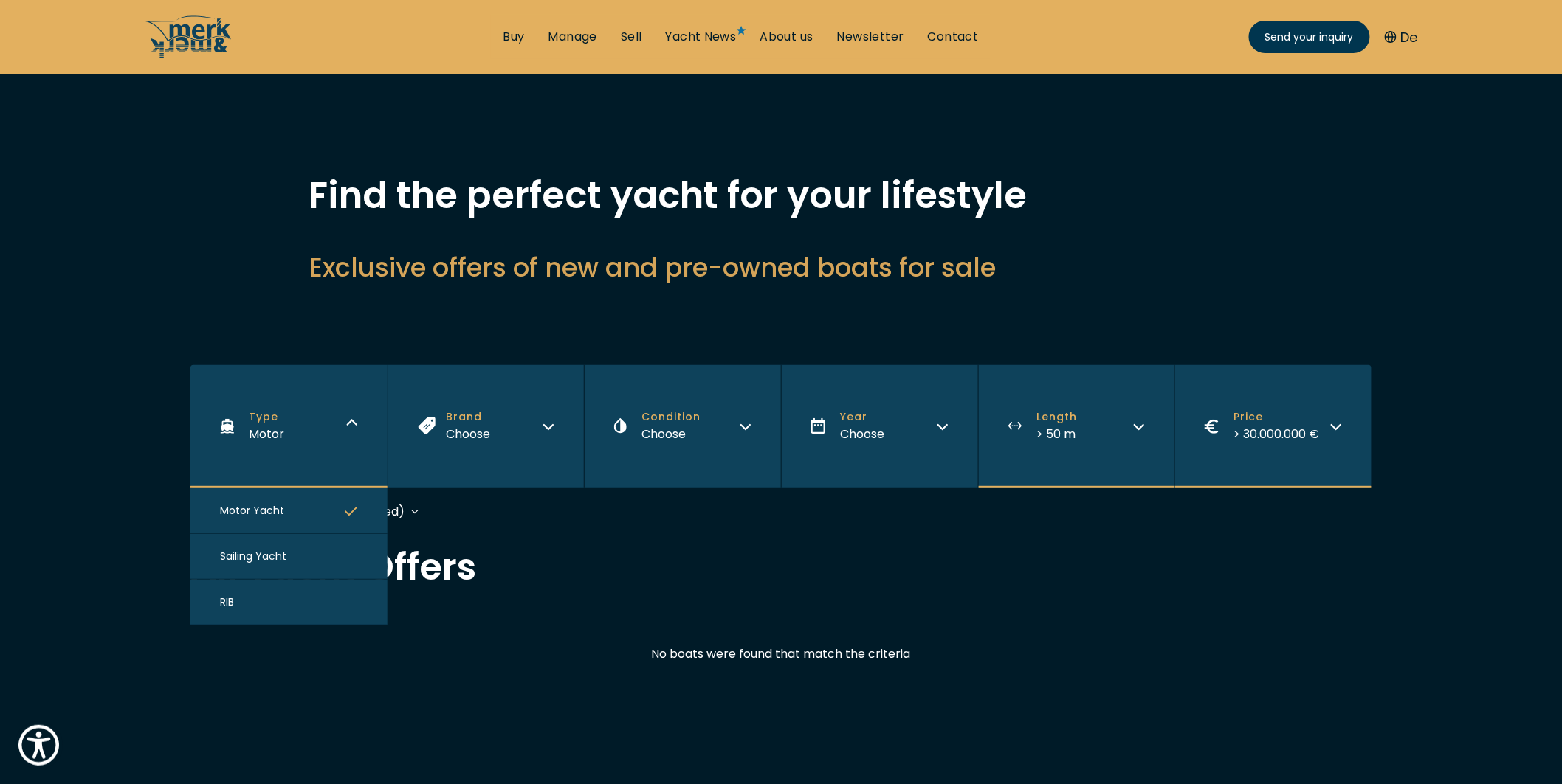
click at [341, 510] on button "Motor Yacht" at bounding box center [288, 512] width 197 height 46
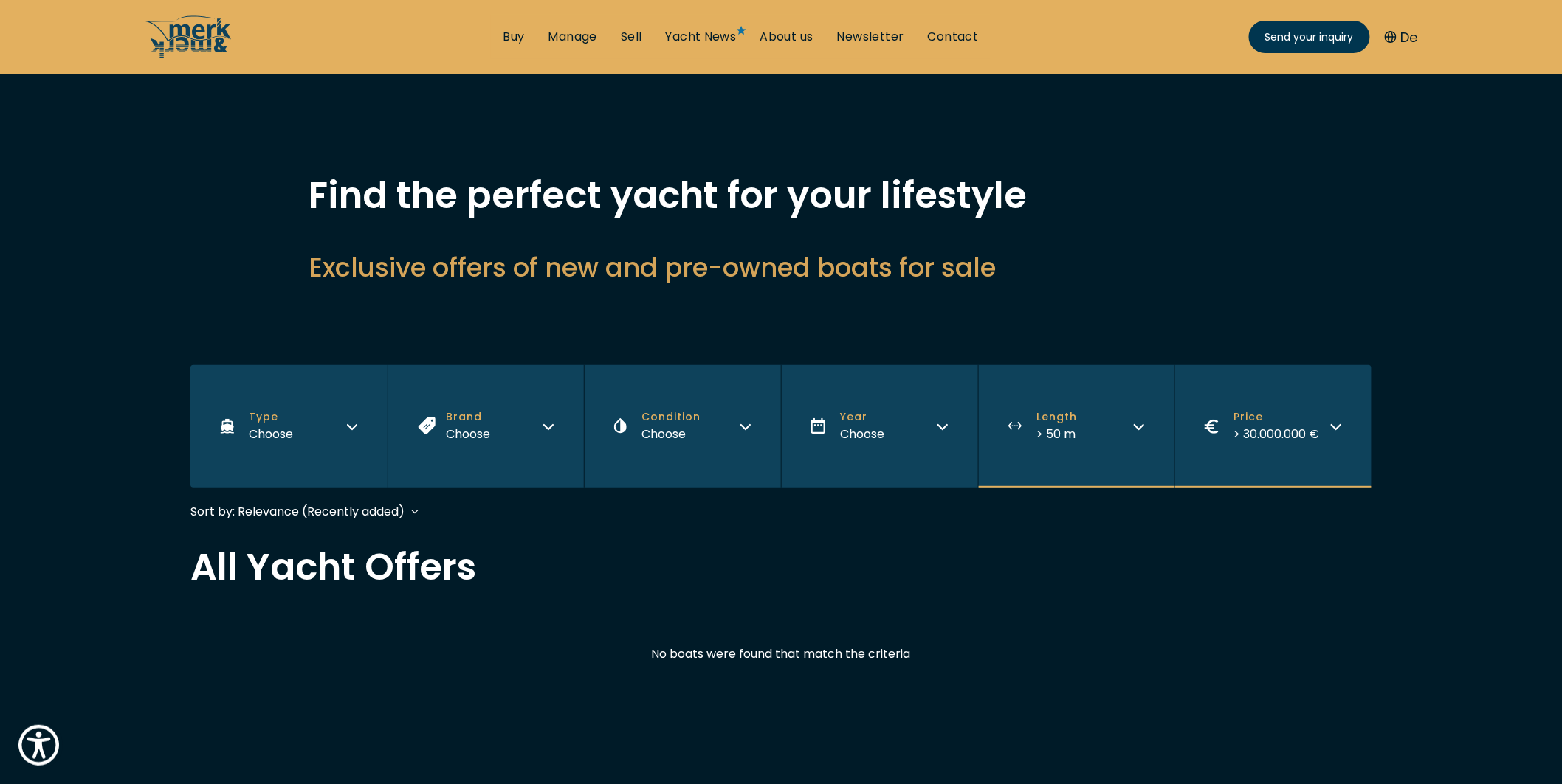
click at [982, 518] on div "Sort by: Relevance (Recently added) Year (Oldest first) Price (High to Low) Pri…" at bounding box center [781, 519] width 1181 height 33
drag, startPoint x: 916, startPoint y: 644, endPoint x: 750, endPoint y: 632, distance: 166.4
click at [197, 30] on icon "/" at bounding box center [183, 37] width 65 height 42
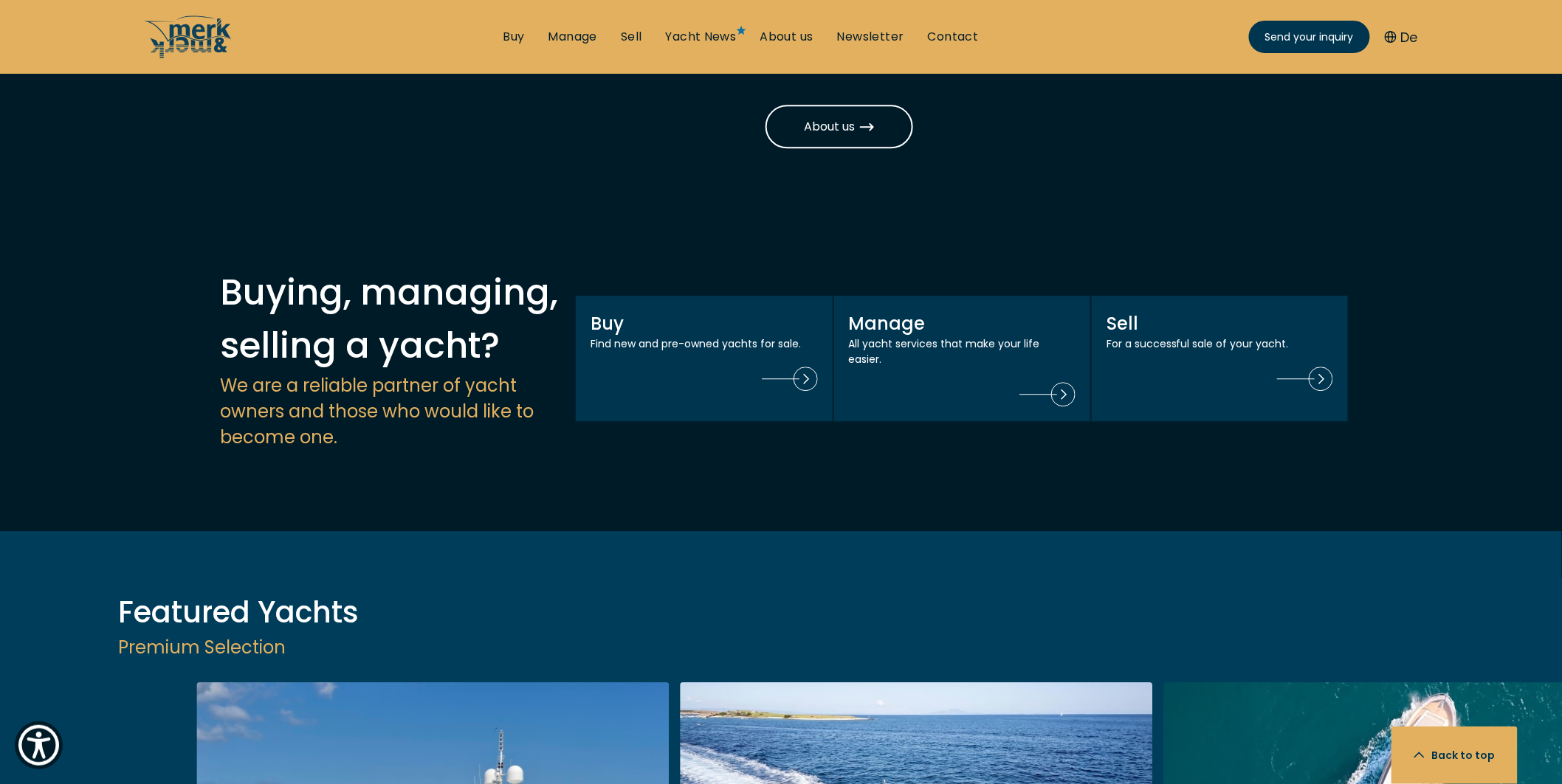
scroll to position [1802, 0]
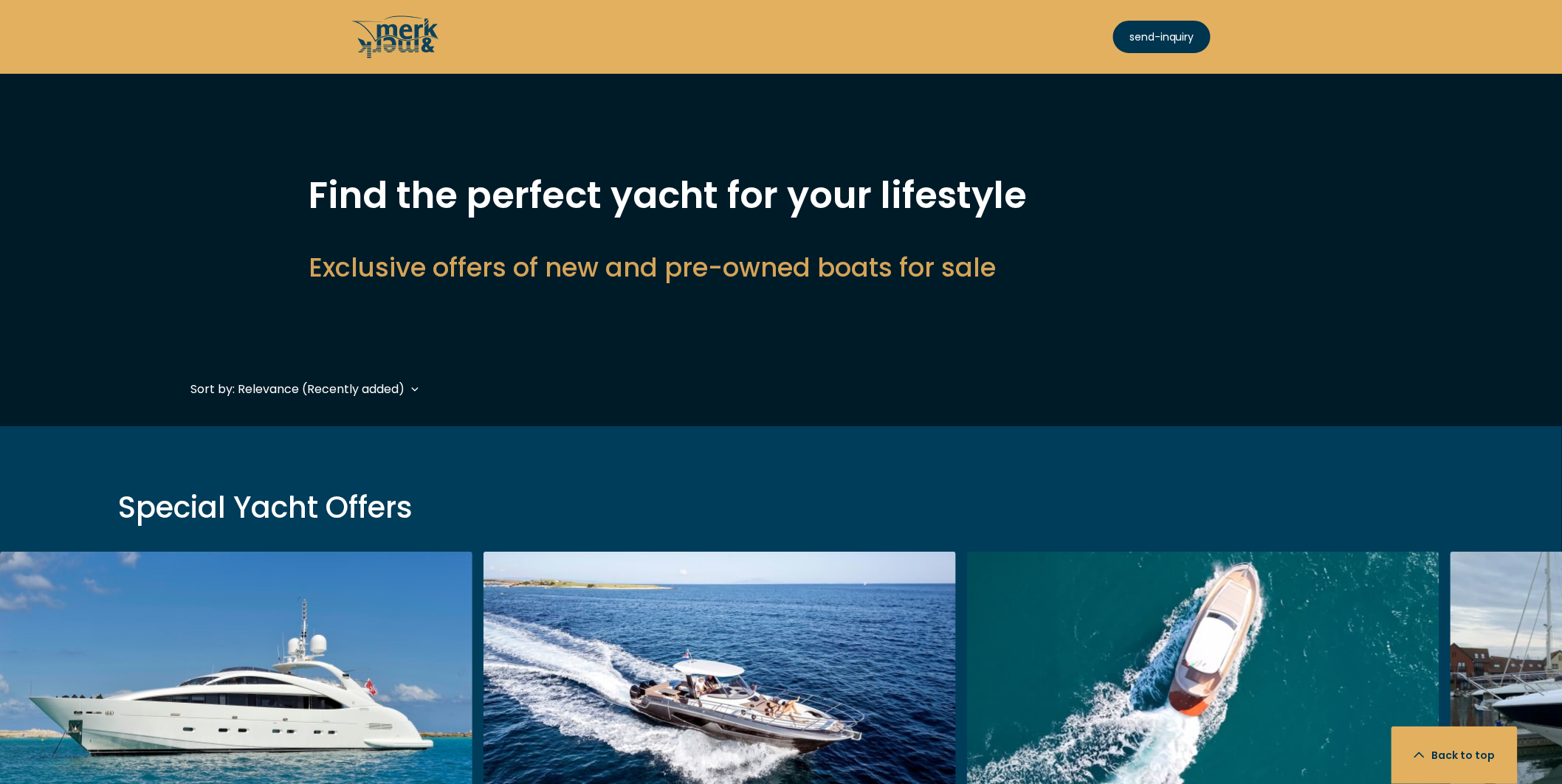
scroll to position [364, 0]
